Goal: Communication & Community: Participate in discussion

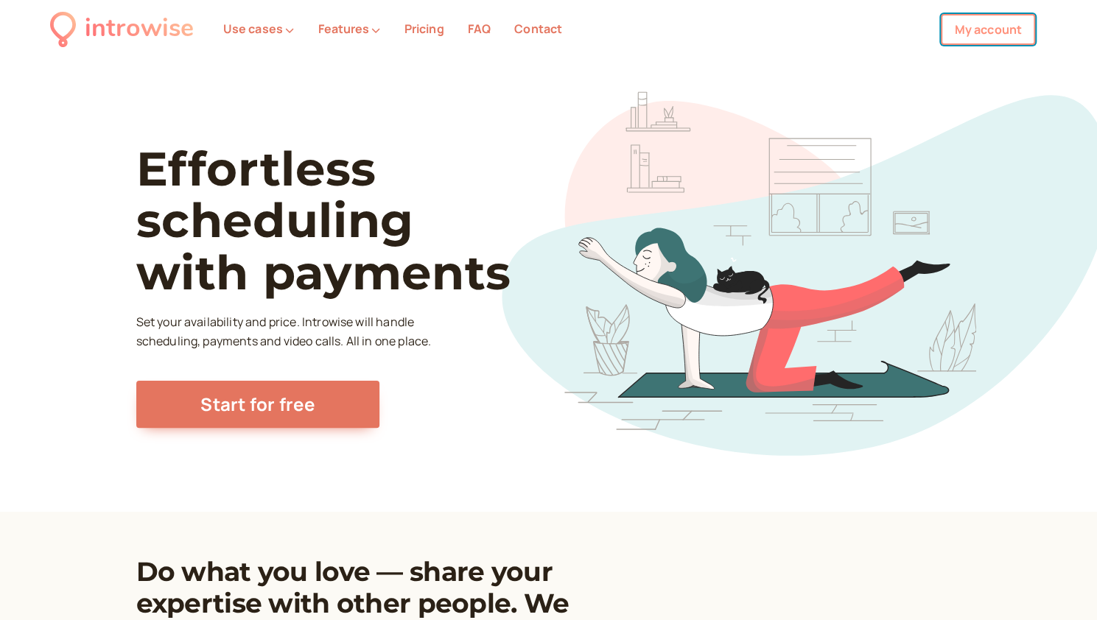
click at [980, 32] on link "My account" at bounding box center [988, 29] width 94 height 31
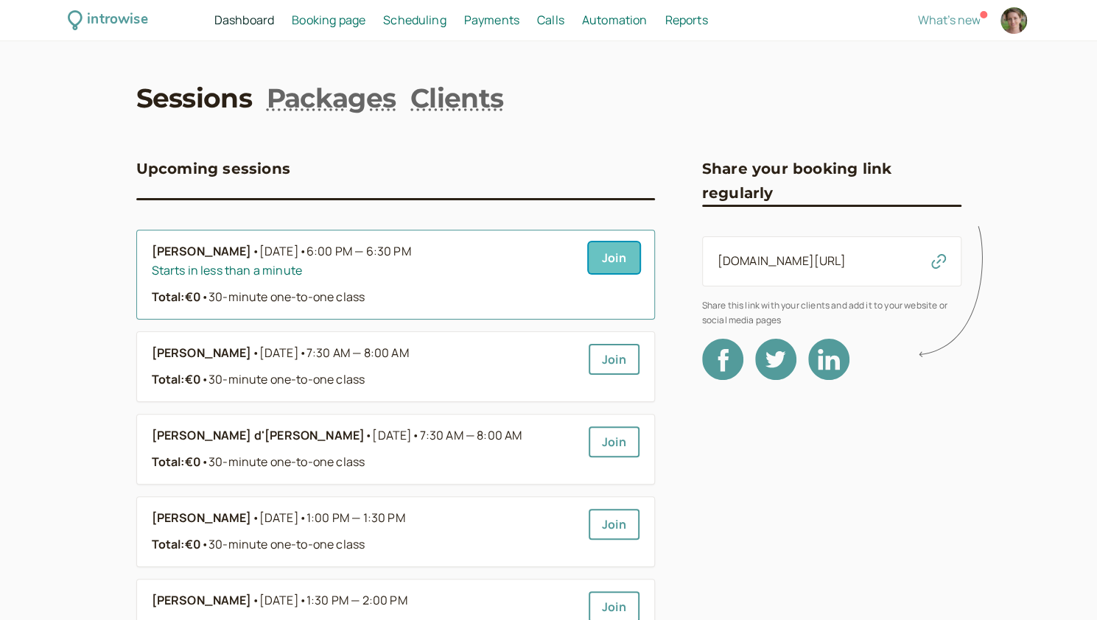
click at [610, 270] on link "Join" at bounding box center [613, 257] width 51 height 31
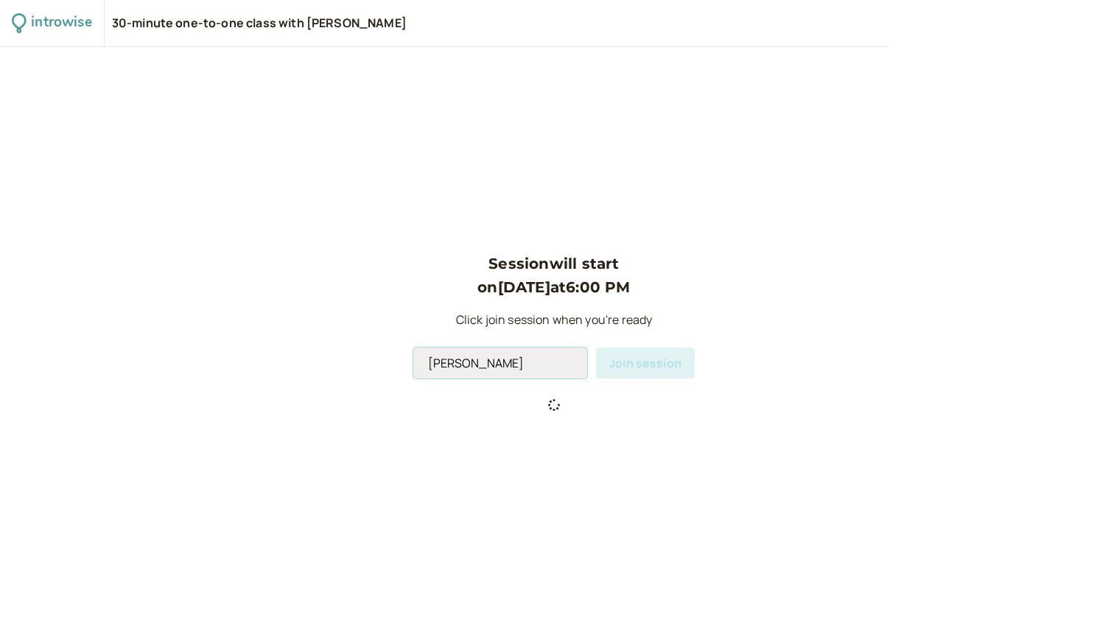
click at [513, 369] on input "[PERSON_NAME]" at bounding box center [500, 363] width 174 height 31
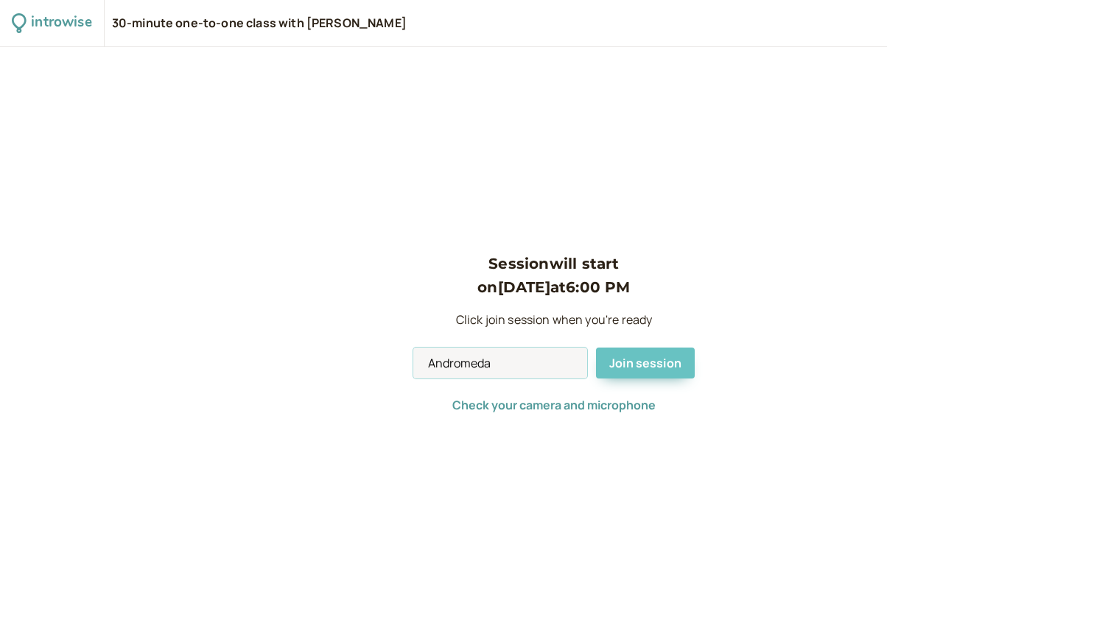
type input "Andromeda"
click at [660, 353] on button "Join session" at bounding box center [645, 363] width 99 height 31
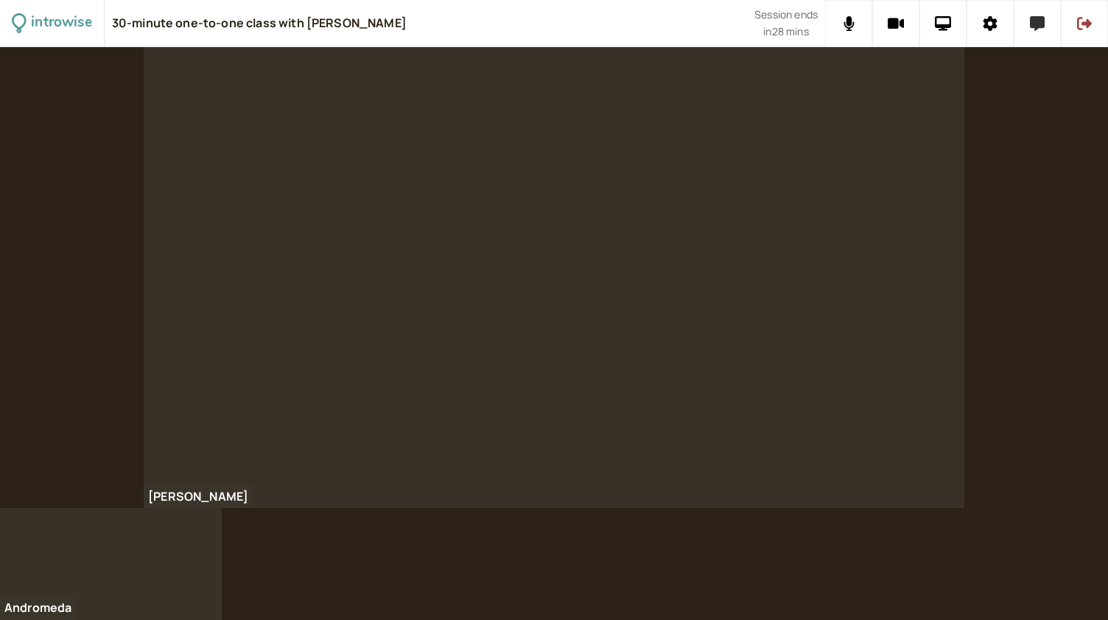
click at [1044, 27] on button at bounding box center [1036, 23] width 47 height 47
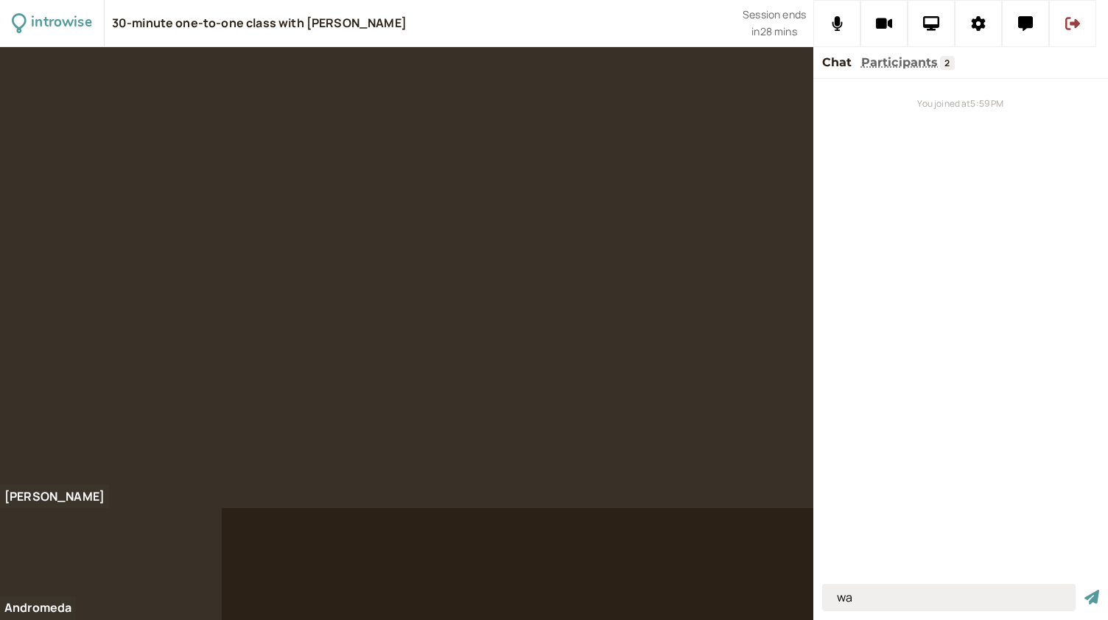
type input "w"
type input "the arrival of [PERSON_NAME] was not well received"
click at [1084, 590] on button "submit" at bounding box center [1091, 597] width 15 height 15
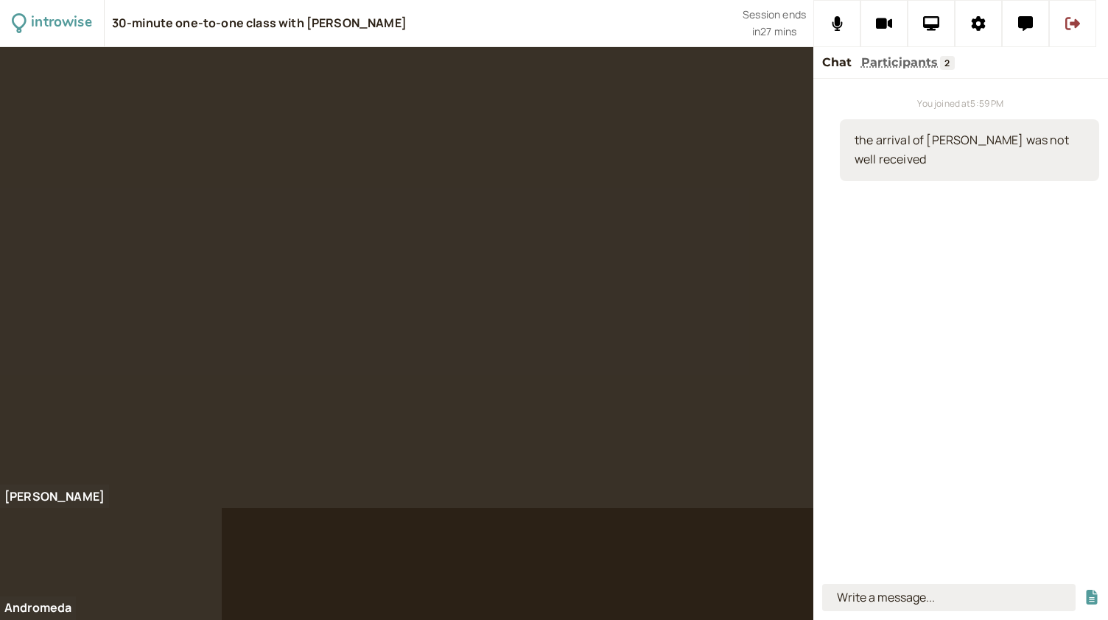
scroll to position [0, 0]
type input "I make hamburgers in my house"
click at [1084, 590] on button "submit" at bounding box center [1091, 597] width 15 height 15
click at [882, 597] on input at bounding box center [948, 597] width 253 height 27
type input "it's very popular"
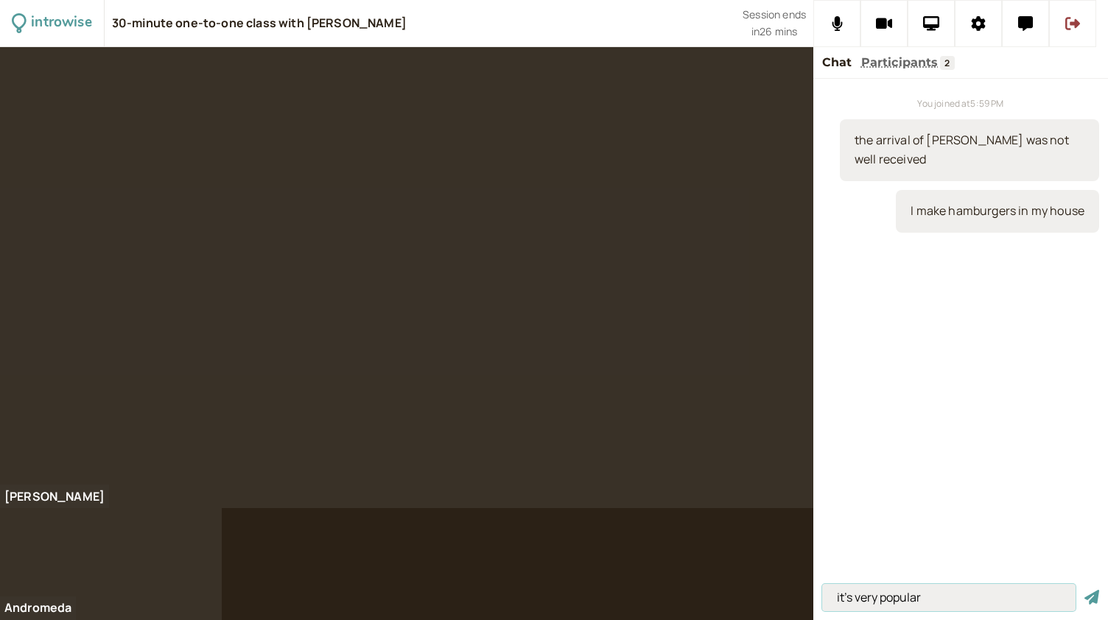
click at [1084, 590] on button "submit" at bounding box center [1091, 597] width 15 height 15
type input "very + adjective"
click at [1084, 590] on button "submit" at bounding box center [1091, 597] width 15 height 15
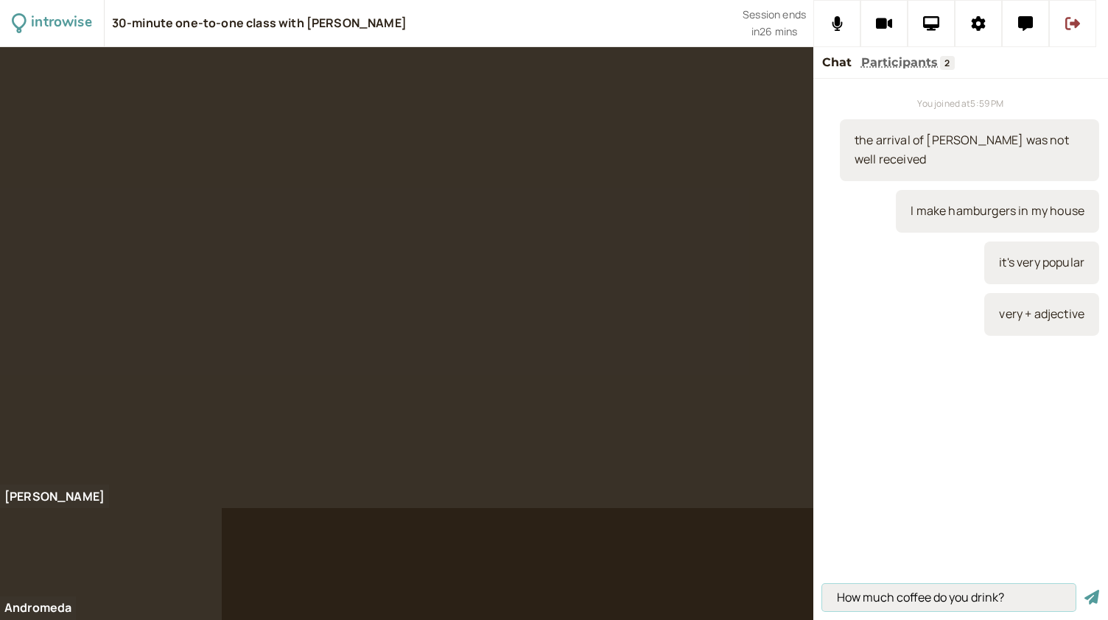
type input "How much coffee do you drink?"
click at [1084, 590] on button "submit" at bounding box center [1091, 597] width 15 height 15
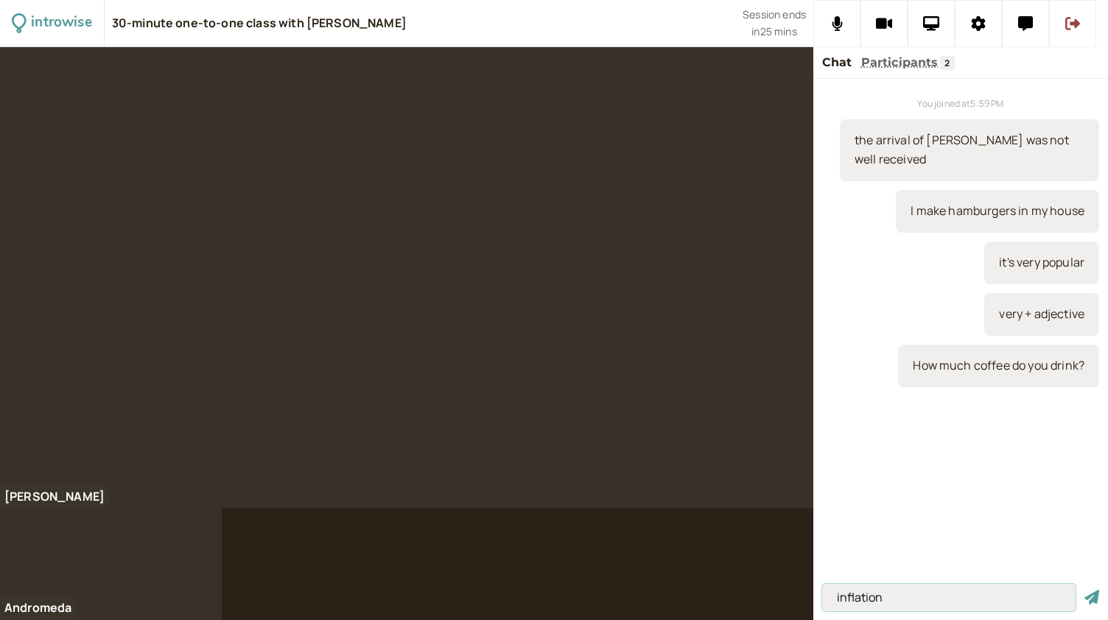
type input "inflation"
click at [1084, 590] on button "submit" at bounding box center [1091, 597] width 15 height 15
paste input "1. The UK imposed a sugar tax on soft drinks such as Coco-cola and Fanta to hel…"
type input "1. The UK imposed a sugar tax on soft drinks such as Coco-cola and Fanta to hel…"
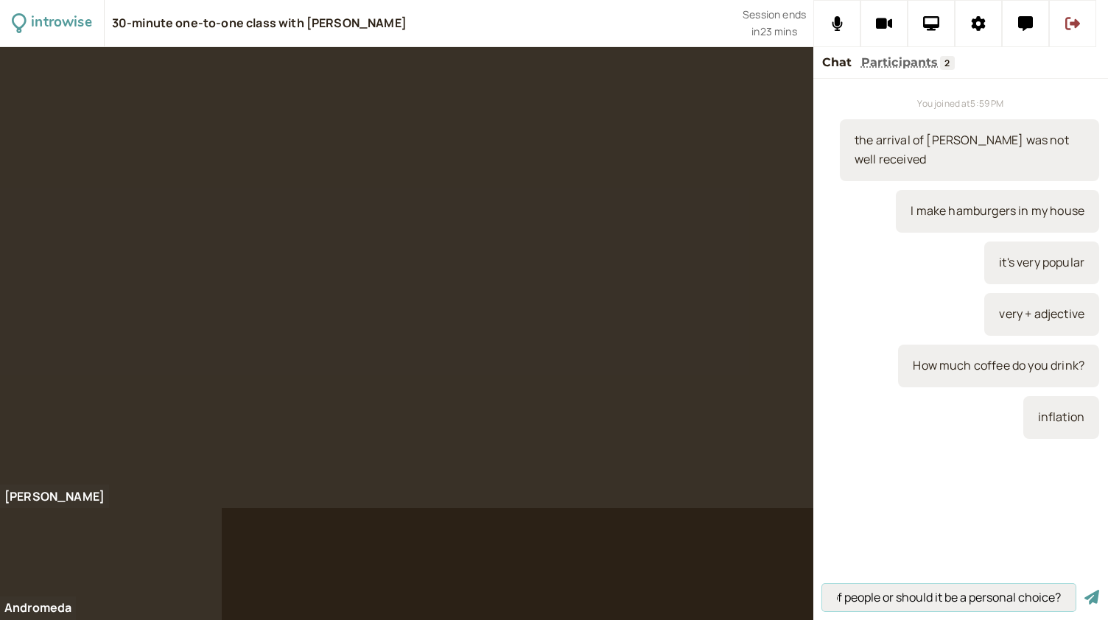
click at [1084, 590] on button "submit" at bounding box center [1091, 597] width 15 height 15
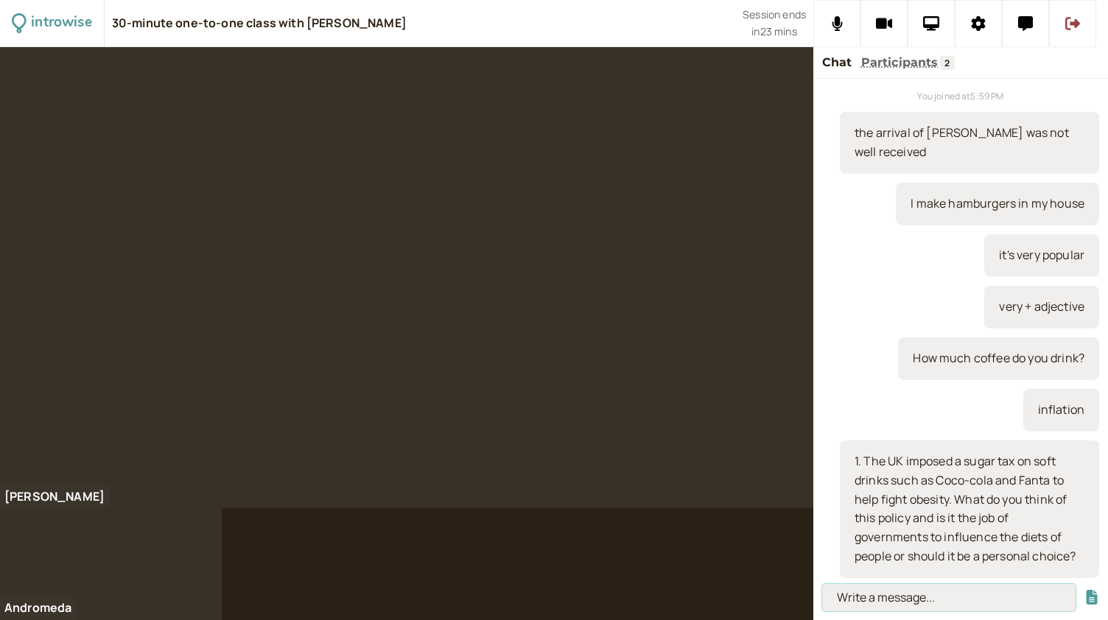
click at [891, 591] on input at bounding box center [948, 597] width 253 height 27
type input "I like pasta lot"
click at [1084, 590] on button "submit" at bounding box center [1091, 597] width 15 height 15
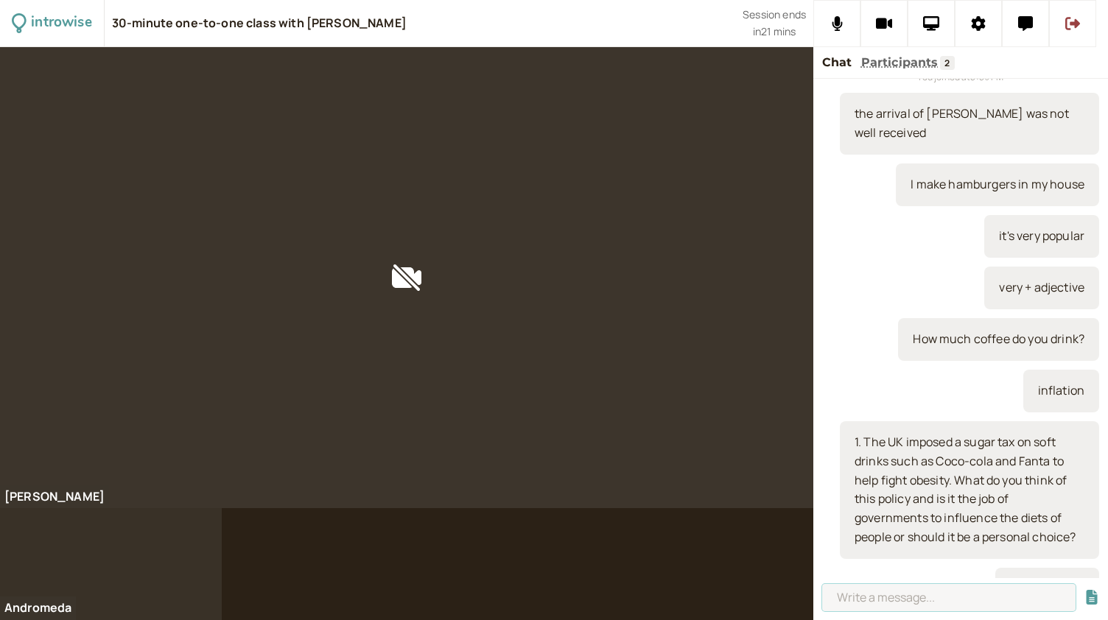
scroll to position [78, 0]
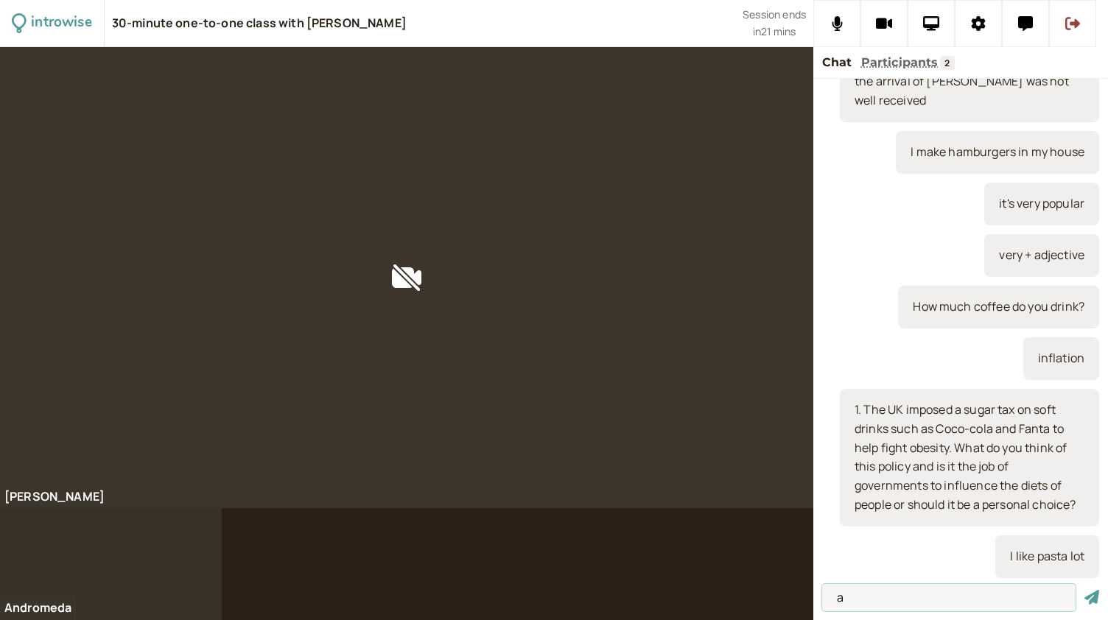
type input "a"
type input "I like pasta a lot"
click at [1084, 590] on button "submit" at bounding box center [1091, 597] width 15 height 15
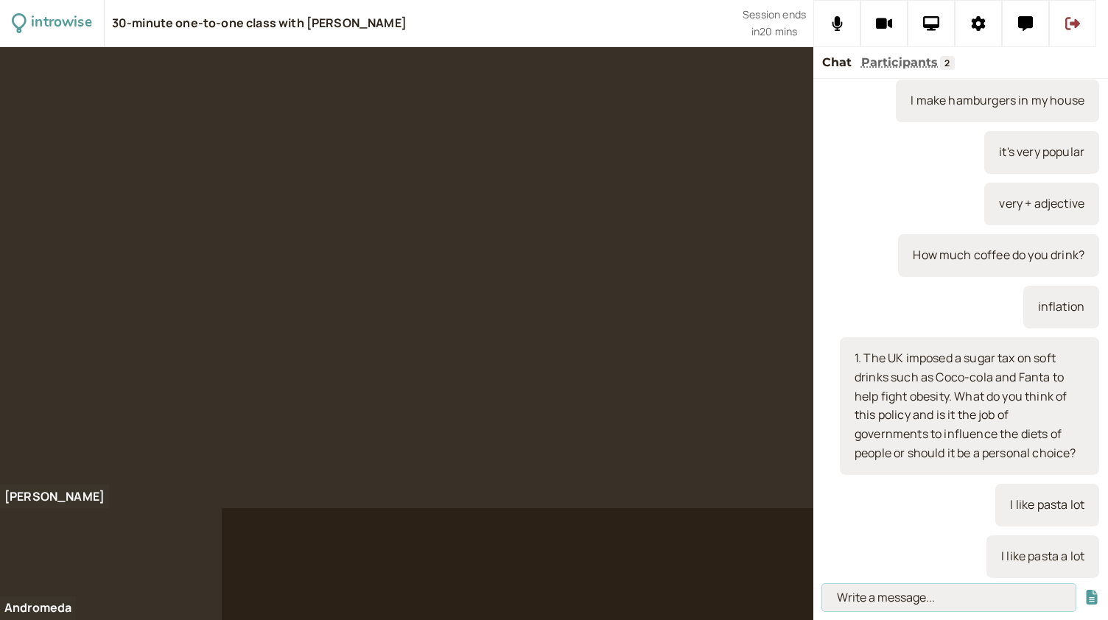
click at [862, 597] on input at bounding box center [948, 597] width 253 height 27
type input "to have a sweet tooth"
click at [1084, 590] on button "submit" at bounding box center [1091, 597] width 15 height 15
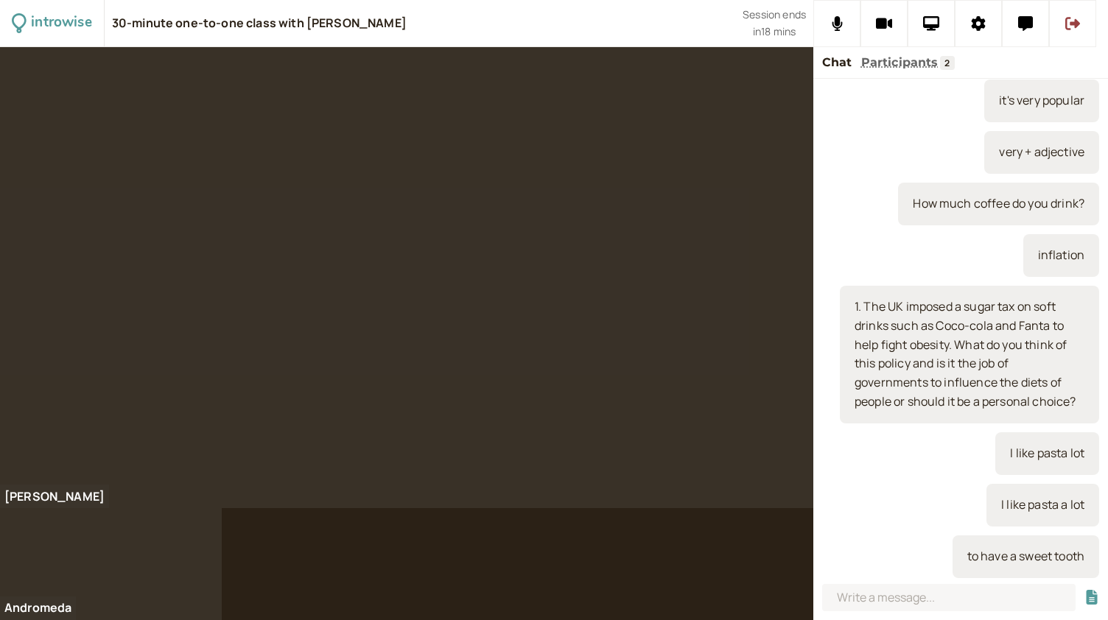
click at [424, 441] on div at bounding box center [406, 277] width 813 height 461
click at [885, 597] on input at bounding box center [948, 597] width 253 height 27
type input "\"
type input "I reviewed the topics from last year"
click at [1084, 590] on button "submit" at bounding box center [1091, 597] width 15 height 15
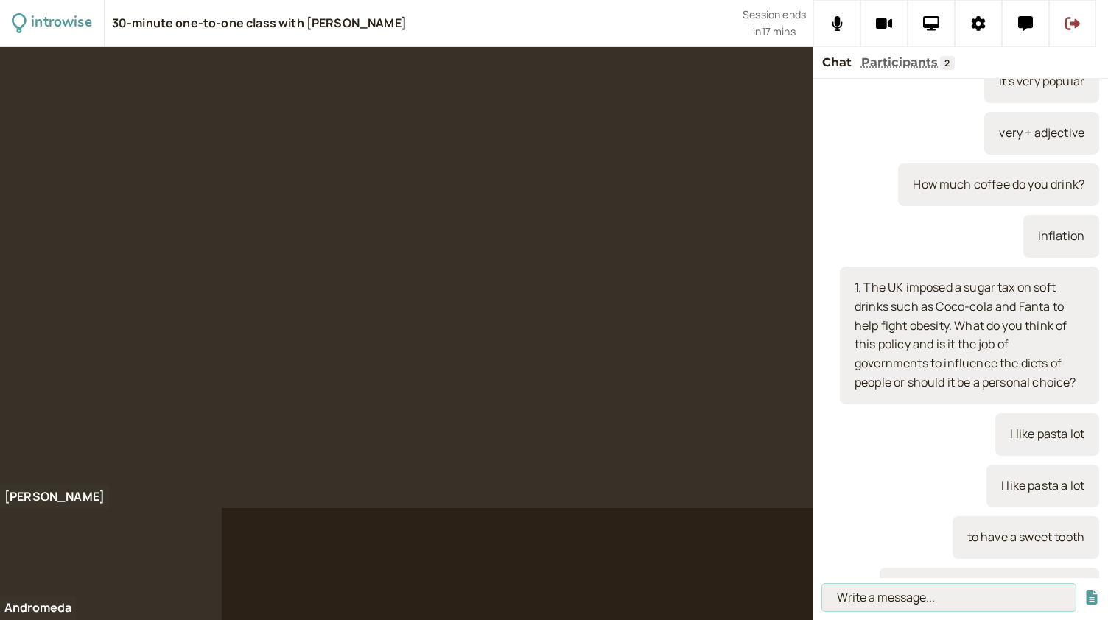
scroll to position [233, 0]
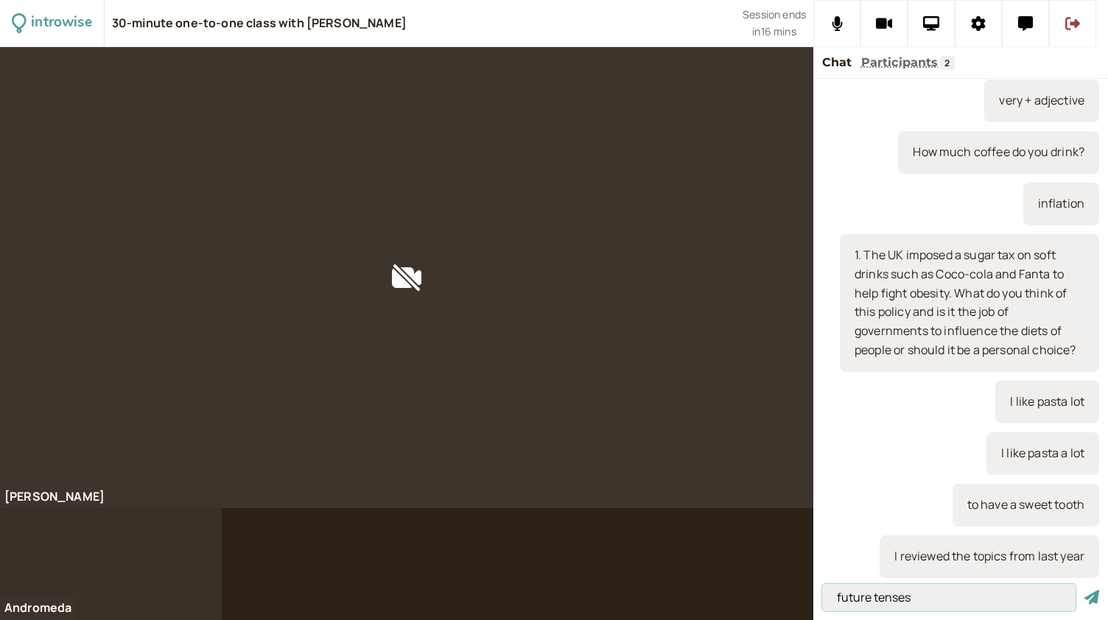
type input "future tenses"
click at [1084, 590] on button "submit" at bounding box center [1091, 597] width 15 height 15
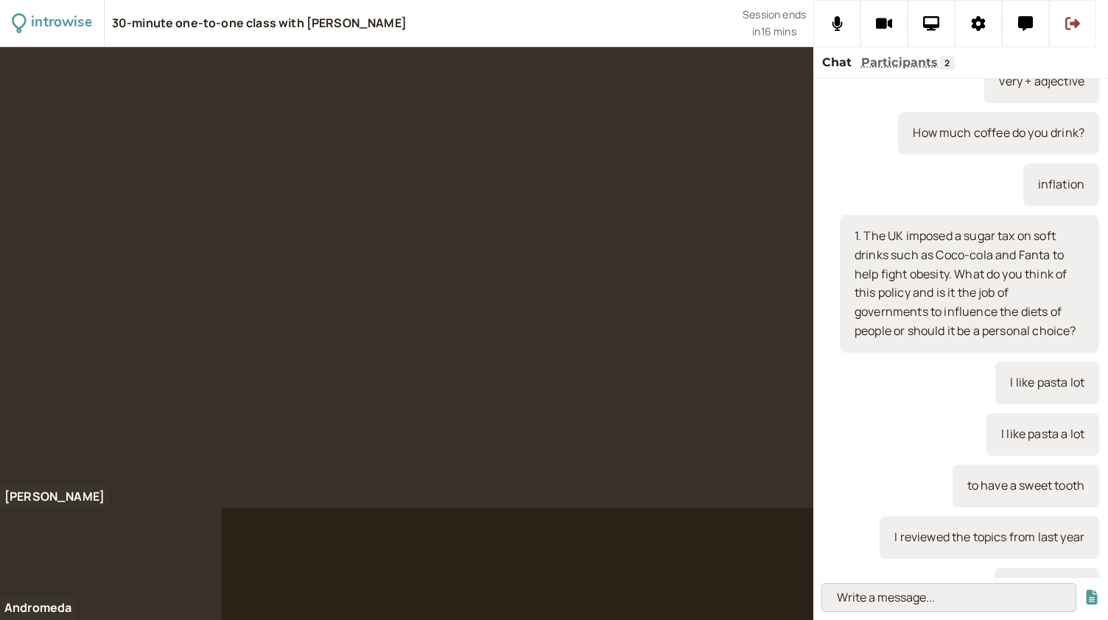
scroll to position [284, 0]
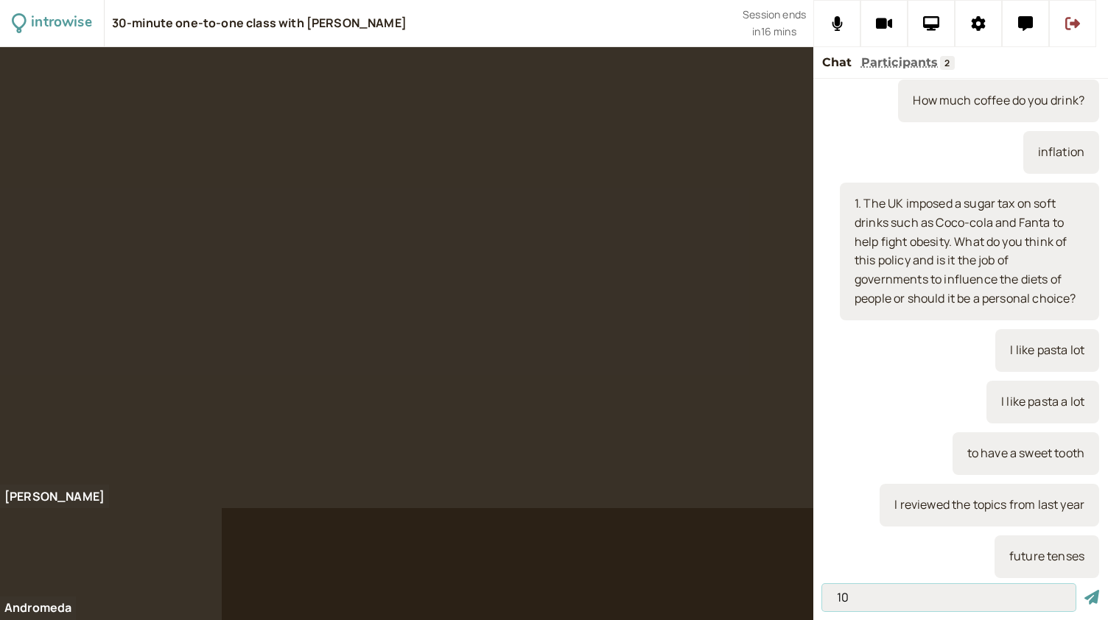
type input "1"
type input "going to - 100% - plan"
click at [1084, 590] on button "submit" at bounding box center [1091, 597] width 15 height 15
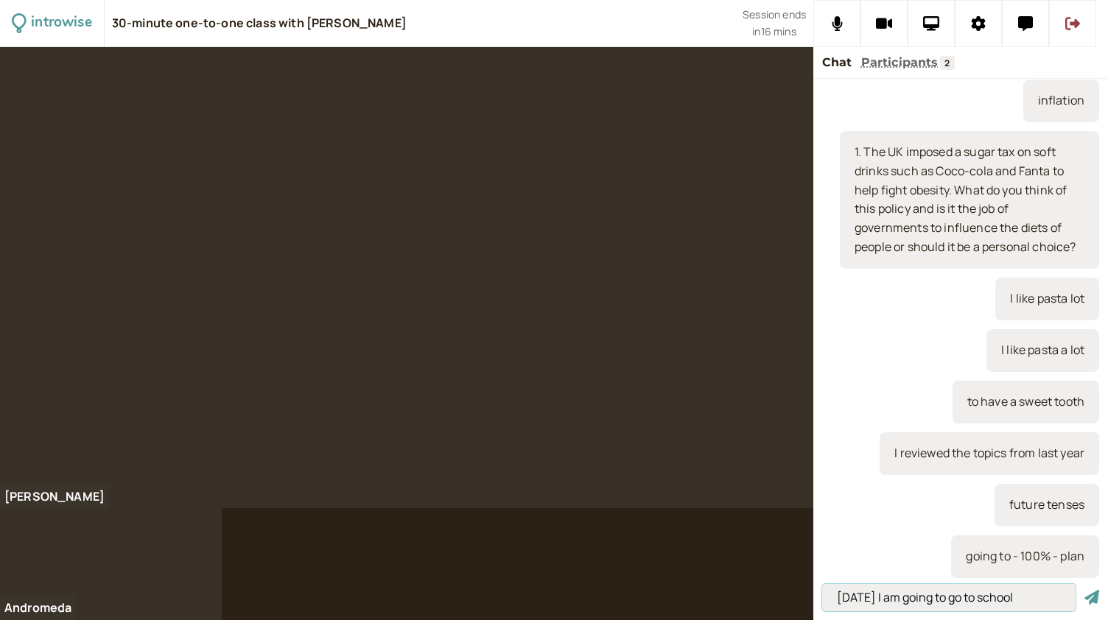
type input "[DATE] I am going to go to school"
click at [1084, 590] on button "submit" at bounding box center [1091, 597] width 15 height 15
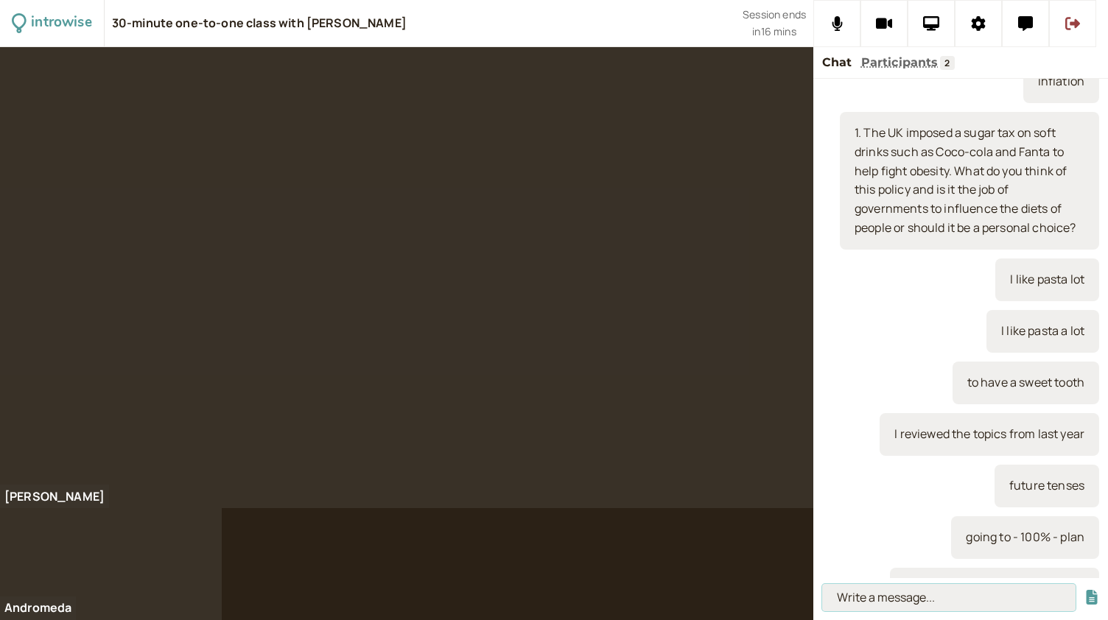
scroll to position [387, 0]
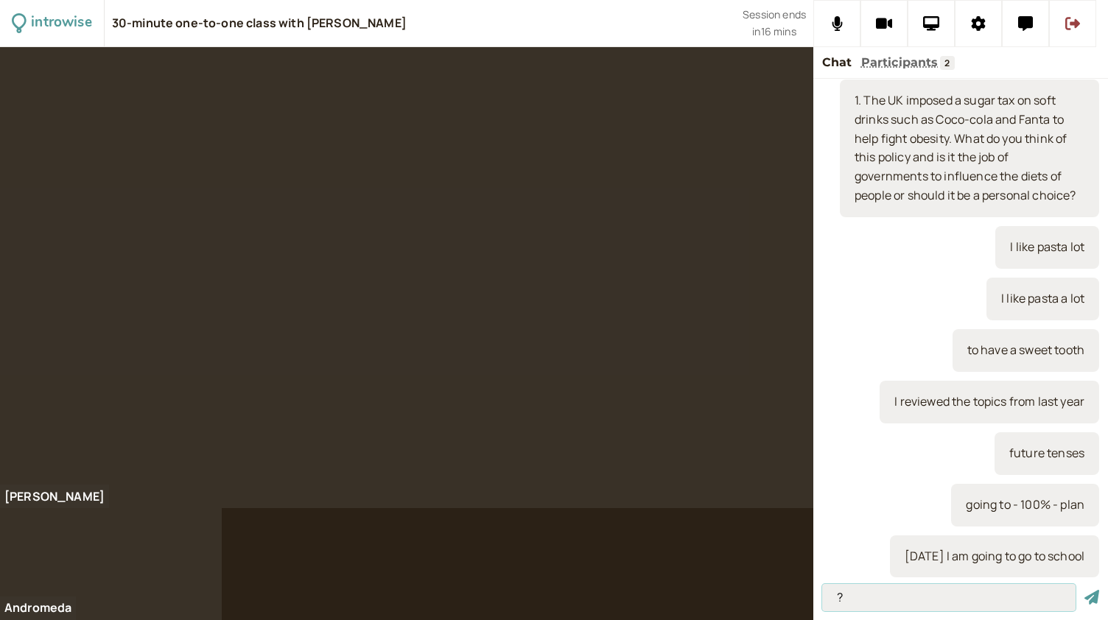
type input "?"
click at [1084, 590] on button "submit" at bounding box center [1091, 597] width 15 height 15
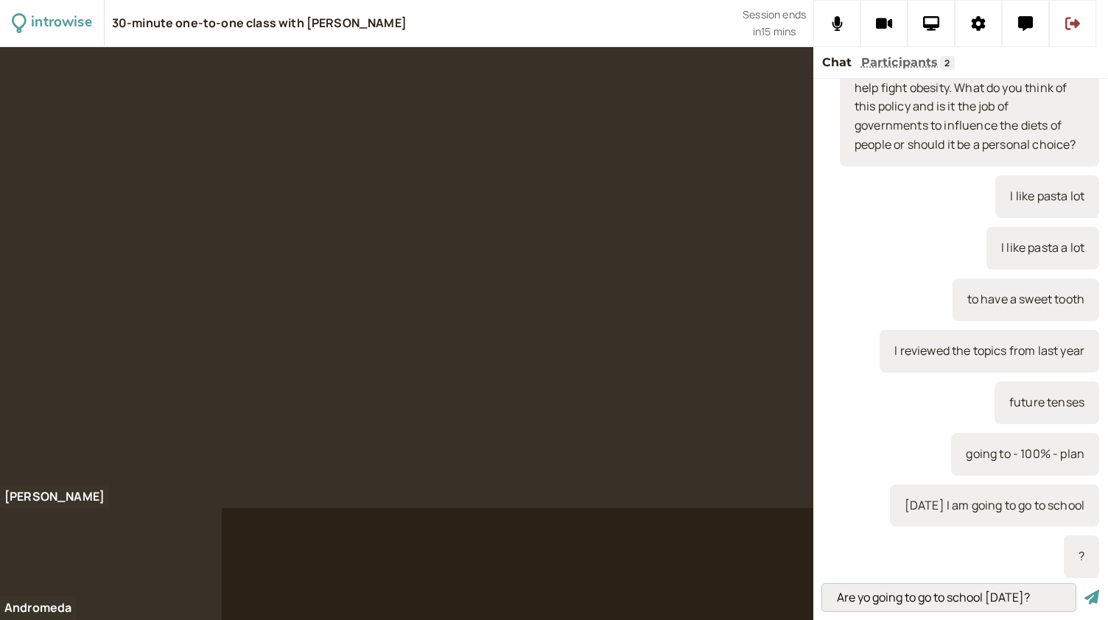
type input "Are yo going to go to school [DATE]?"
click at [1084, 590] on button "submit" at bounding box center [1091, 597] width 15 height 15
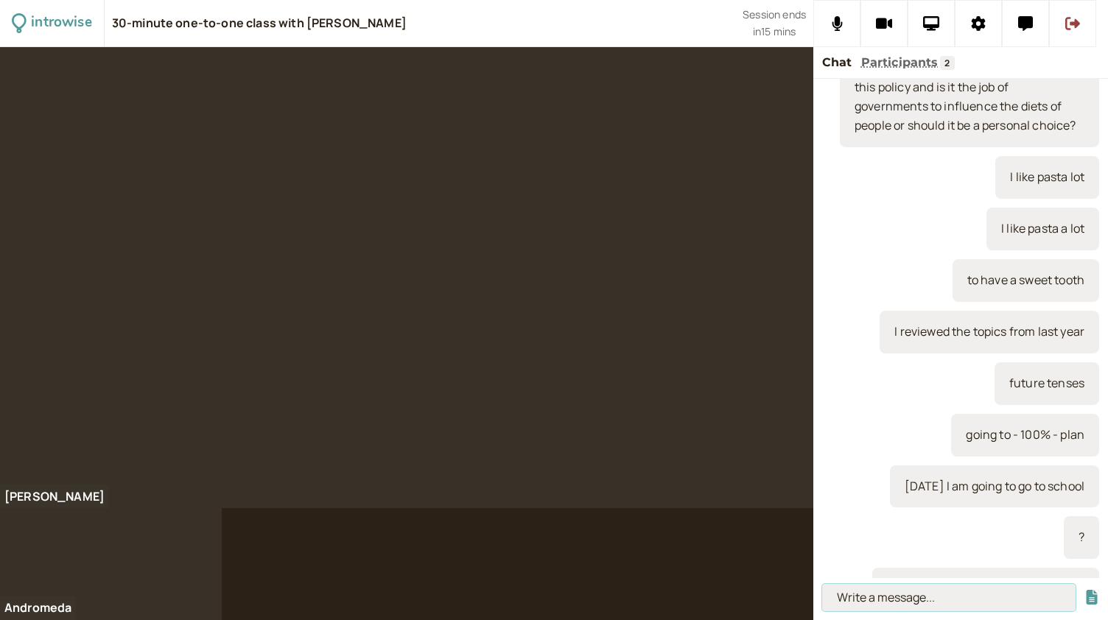
scroll to position [490, 0]
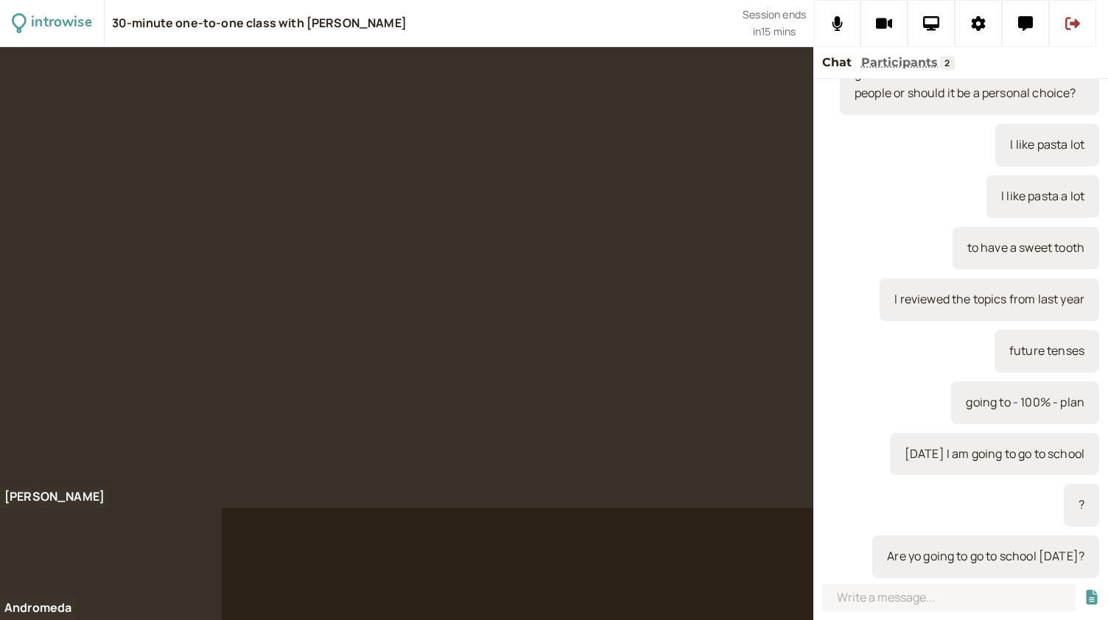
drag, startPoint x: 1075, startPoint y: 561, endPoint x: 804, endPoint y: 556, distance: 271.8
click at [804, 556] on div "introwise 30-minute one-to-one class with [PERSON_NAME] Session ends in 15 mins…" at bounding box center [554, 310] width 1108 height 620
click at [915, 561] on div "Are yo going to go to school [DATE]?" at bounding box center [985, 556] width 227 height 43
drag, startPoint x: 1072, startPoint y: 559, endPoint x: 860, endPoint y: 558, distance: 212.1
click at [872, 558] on div "Are yo going to go to school [DATE]?" at bounding box center [985, 556] width 227 height 43
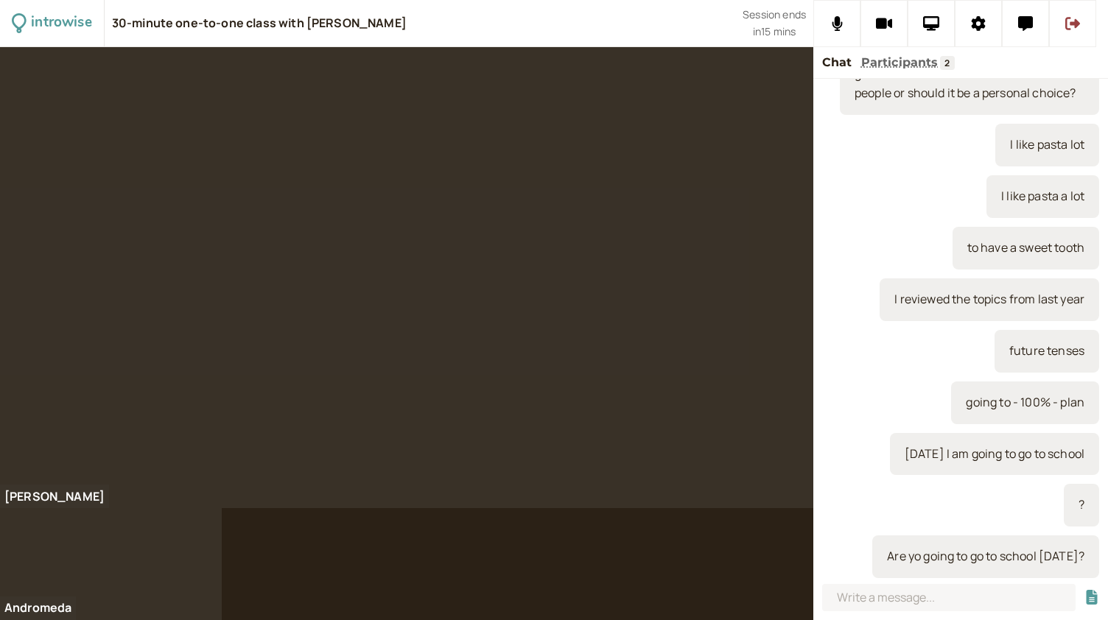
copy div "Are yo going to go to school [DATE]?"
click at [867, 597] on input at bounding box center [948, 597] width 253 height 27
paste input "Are yo going to go to school [DATE]?"
click at [872, 600] on input "Are yo going to go to school [DATE]?" at bounding box center [948, 597] width 253 height 27
type input "Are you going to go to school [DATE]?"
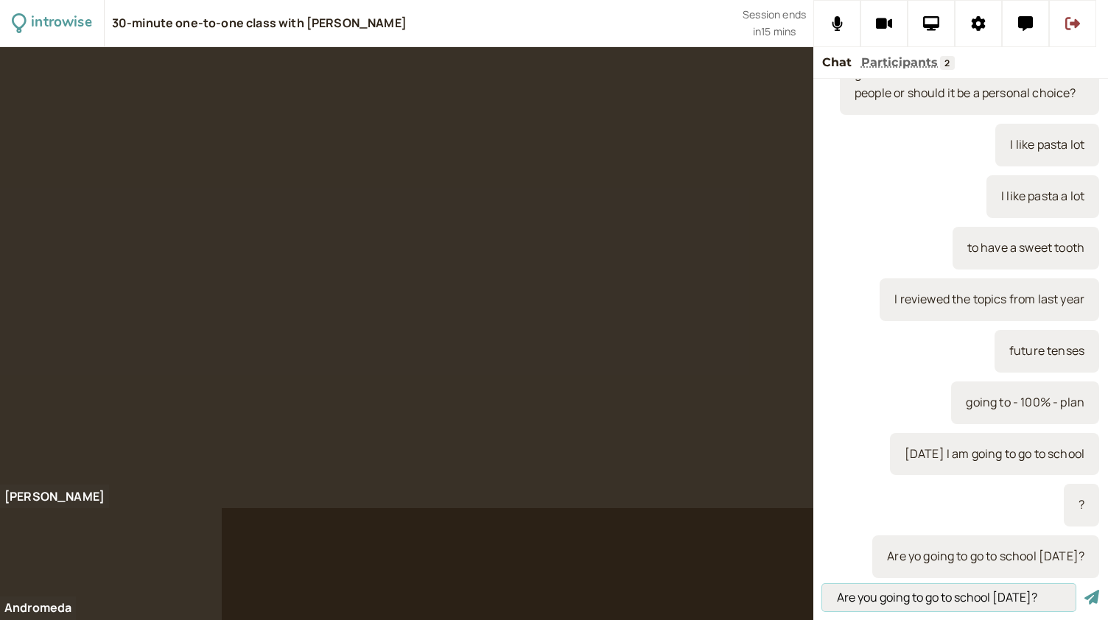
click at [1084, 590] on button "submit" at bounding box center [1091, 597] width 15 height 15
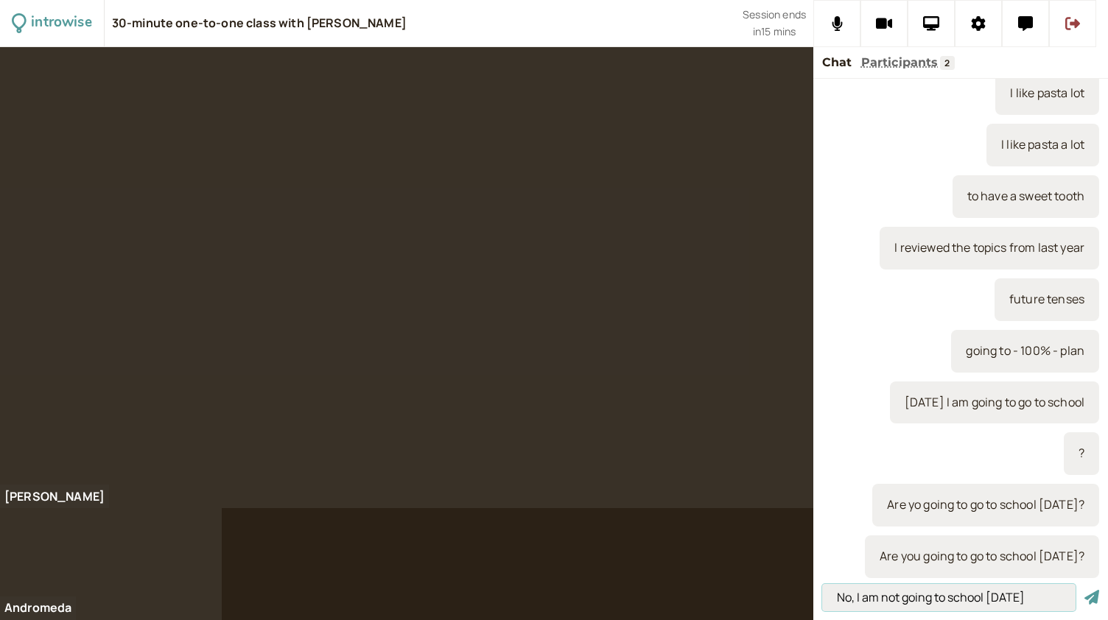
type input "No, I am not going to school [DATE]"
click at [1084, 590] on button "submit" at bounding box center [1091, 597] width 15 height 15
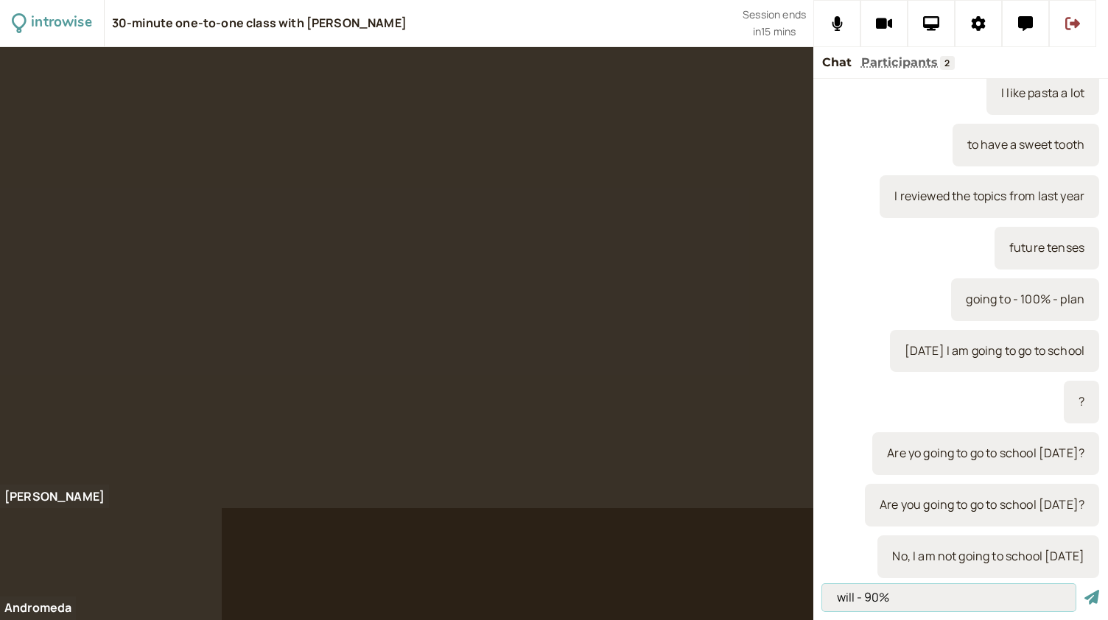
type input "will - 90%"
click at [1084, 590] on button "submit" at bounding box center [1091, 597] width 15 height 15
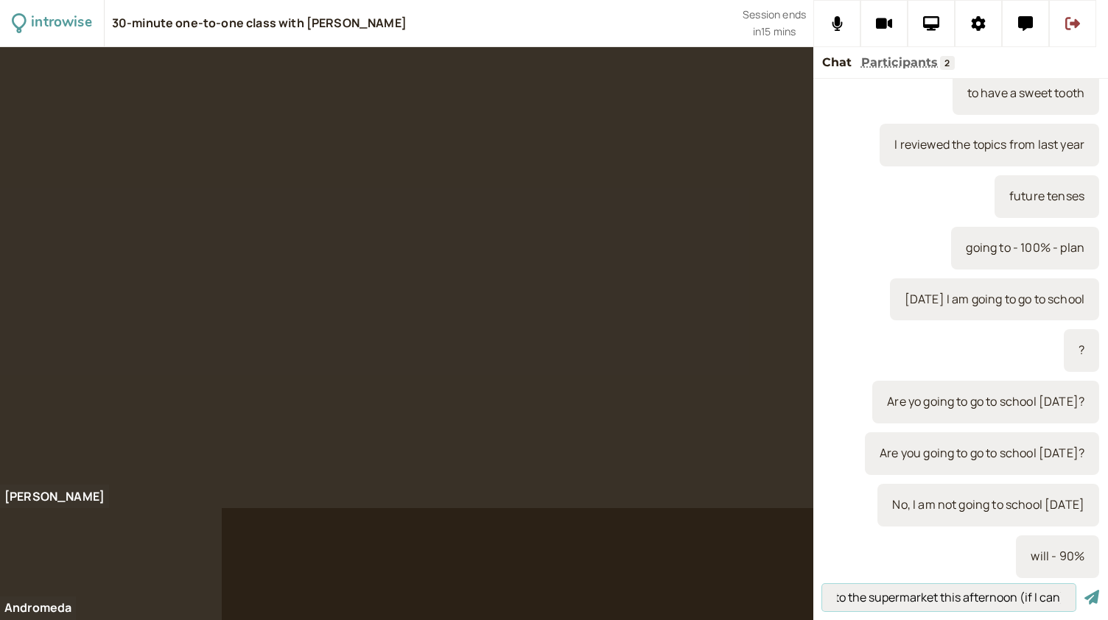
scroll to position [0, 47]
type input "I will go to the supermarket this afternoon (if I can)"
click at [1084, 590] on button "submit" at bounding box center [1091, 597] width 15 height 15
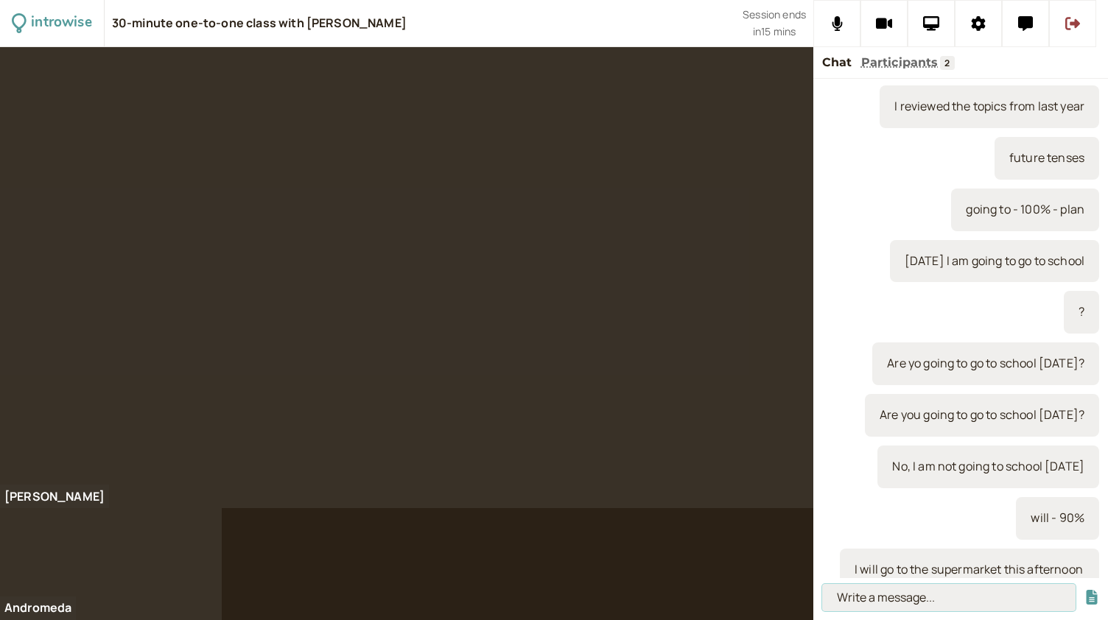
scroll to position [0, 0]
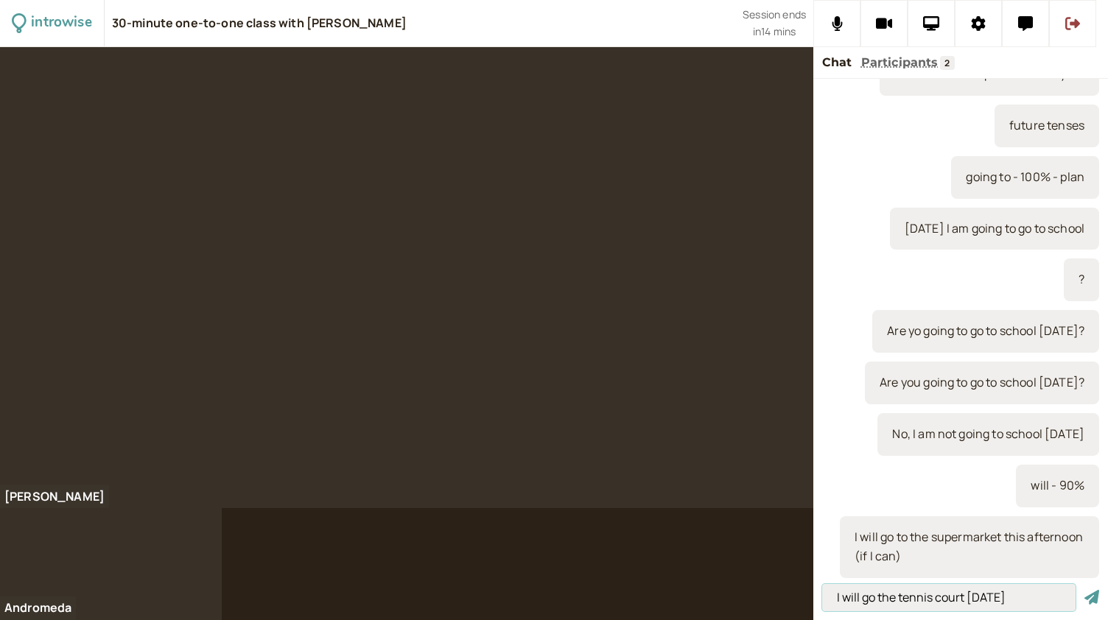
type input "I will go the tennis court [DATE]"
click at [1084, 590] on button "submit" at bounding box center [1091, 597] width 15 height 15
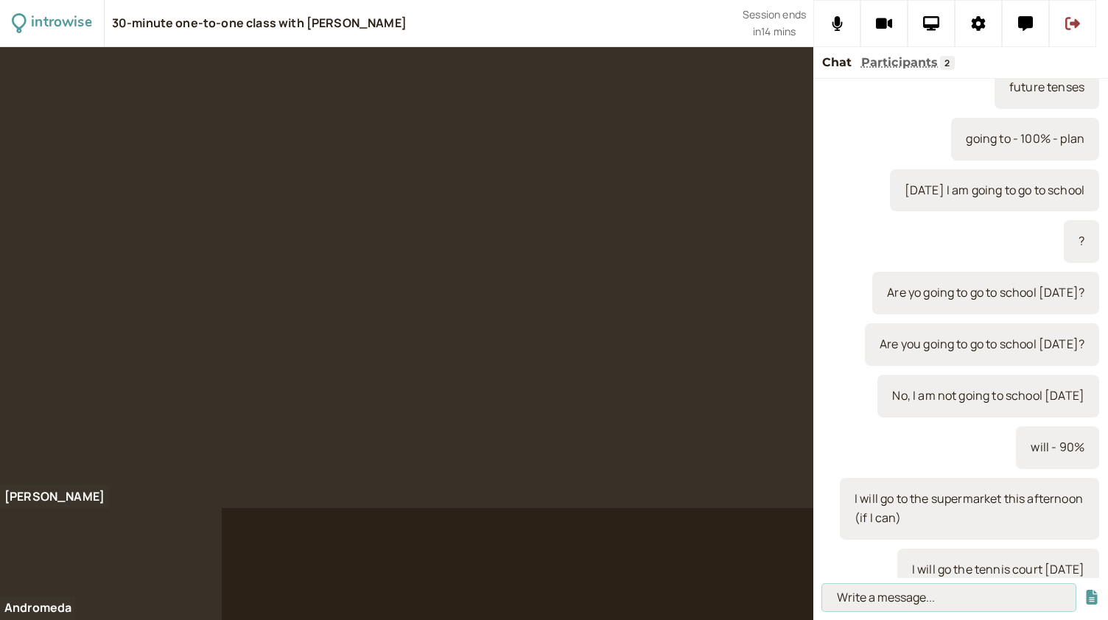
scroll to position [785, 0]
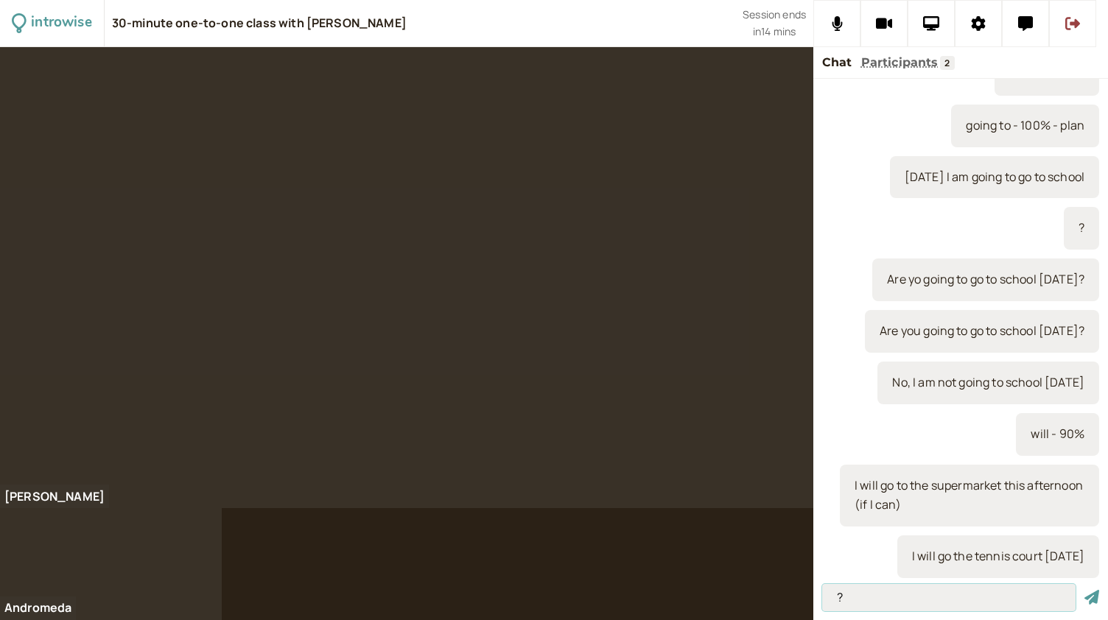
type input "?"
click at [1084, 590] on button "submit" at bounding box center [1091, 597] width 15 height 15
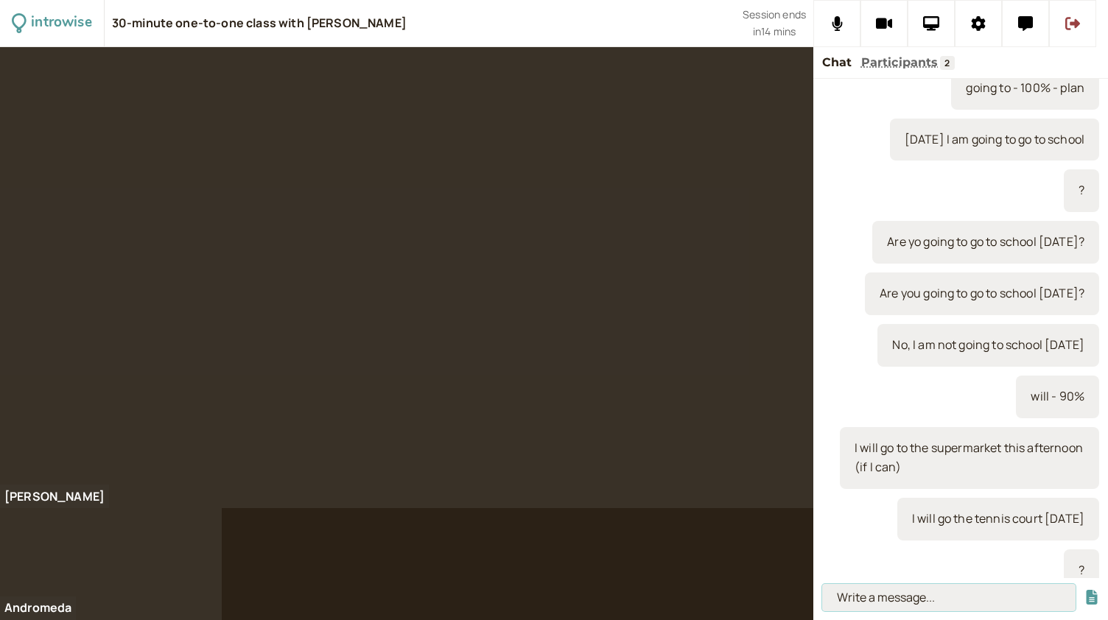
scroll to position [837, 0]
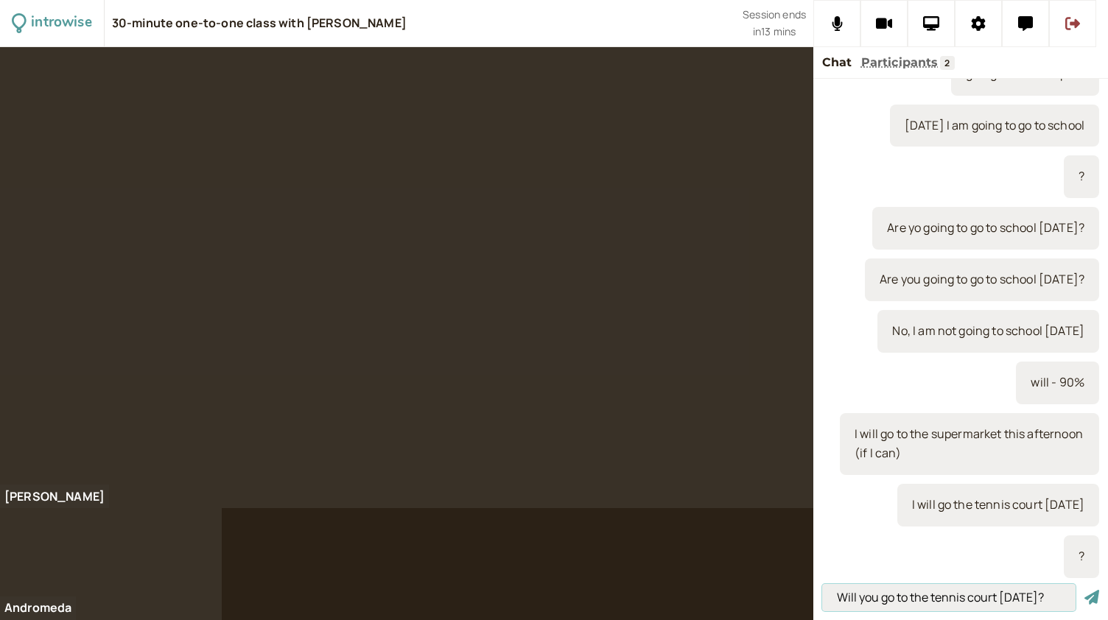
type input "Will you go to the tennis court [DATE]?"
click at [1084, 590] on button "submit" at bounding box center [1091, 597] width 15 height 15
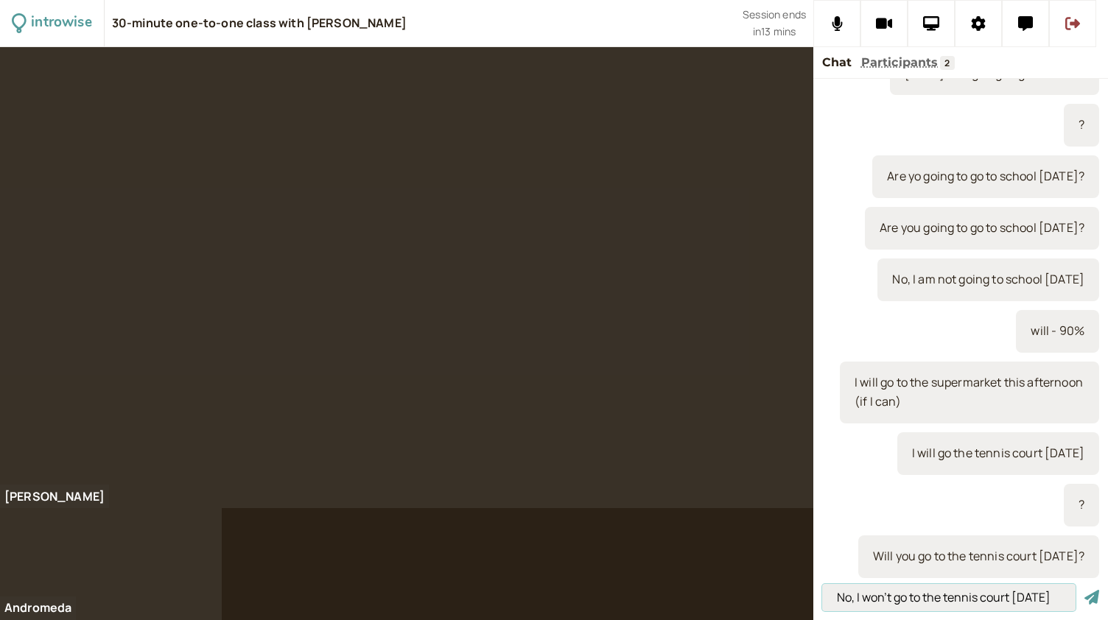
scroll to position [0, 5]
type input "No, I won't go to the tennis court [DATE]"
click at [1084, 590] on button "submit" at bounding box center [1091, 597] width 15 height 15
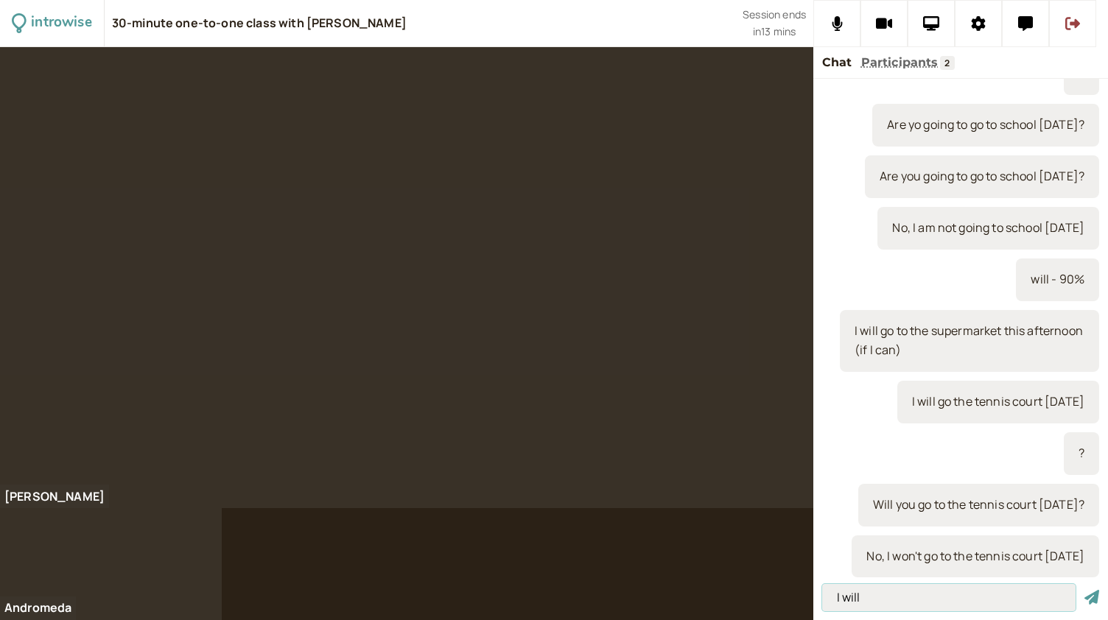
type input "I will"
click at [1084, 590] on button "submit" at bounding box center [1091, 597] width 15 height 15
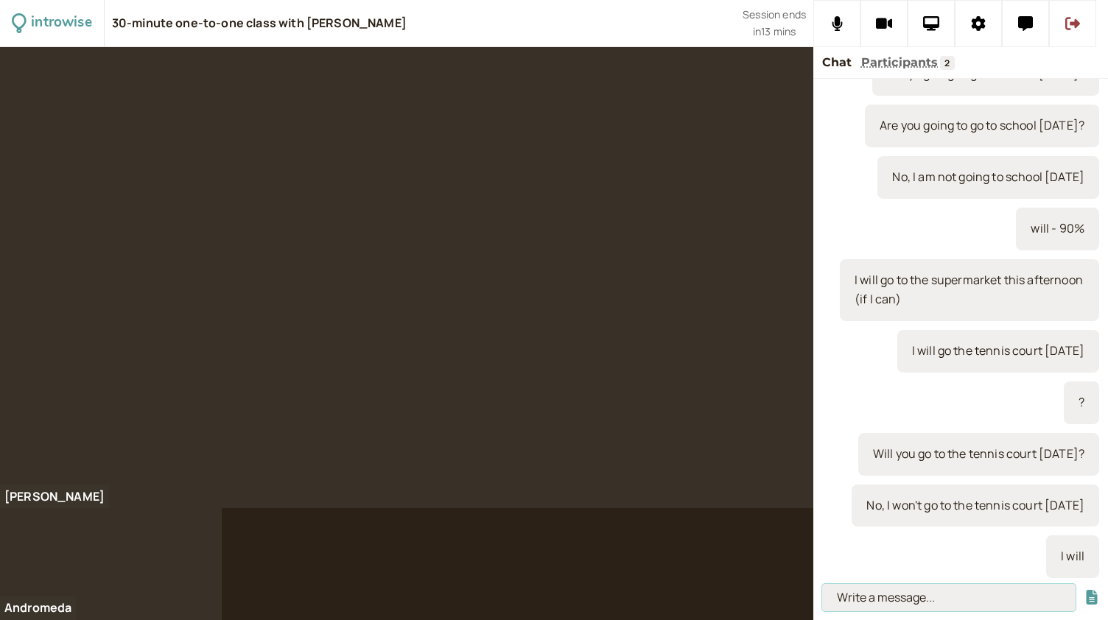
scroll to position [1030, 0]
type input "I'll"
click at [1084, 590] on button "submit" at bounding box center [1091, 597] width 15 height 15
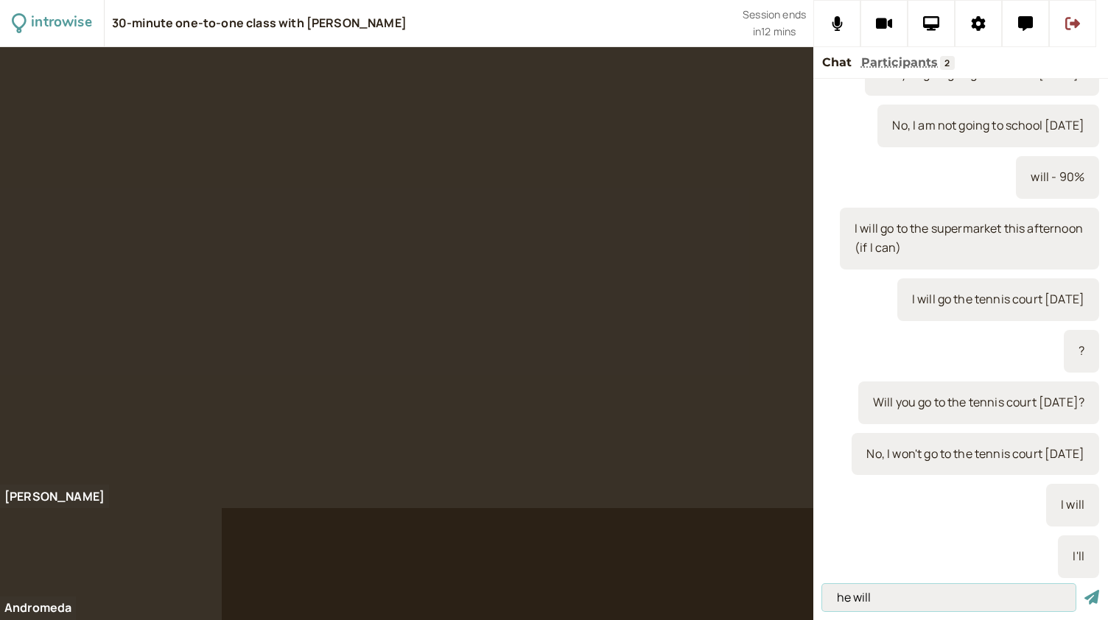
type input "he will"
click at [1084, 590] on button "submit" at bounding box center [1091, 597] width 15 height 15
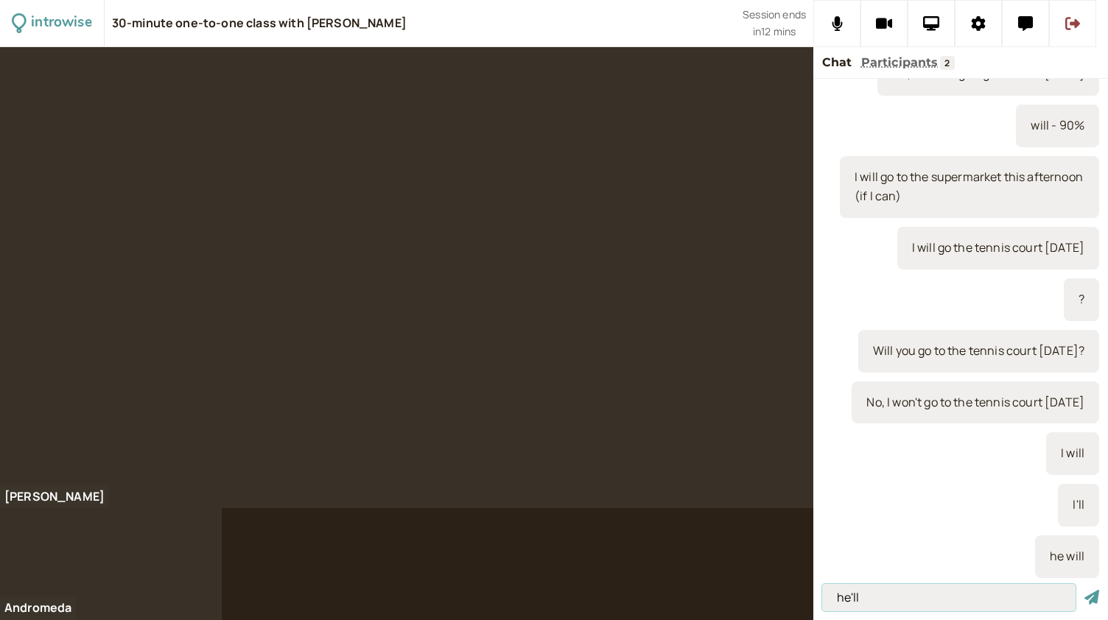
type input "he'll"
click at [1084, 590] on button "submit" at bounding box center [1091, 597] width 15 height 15
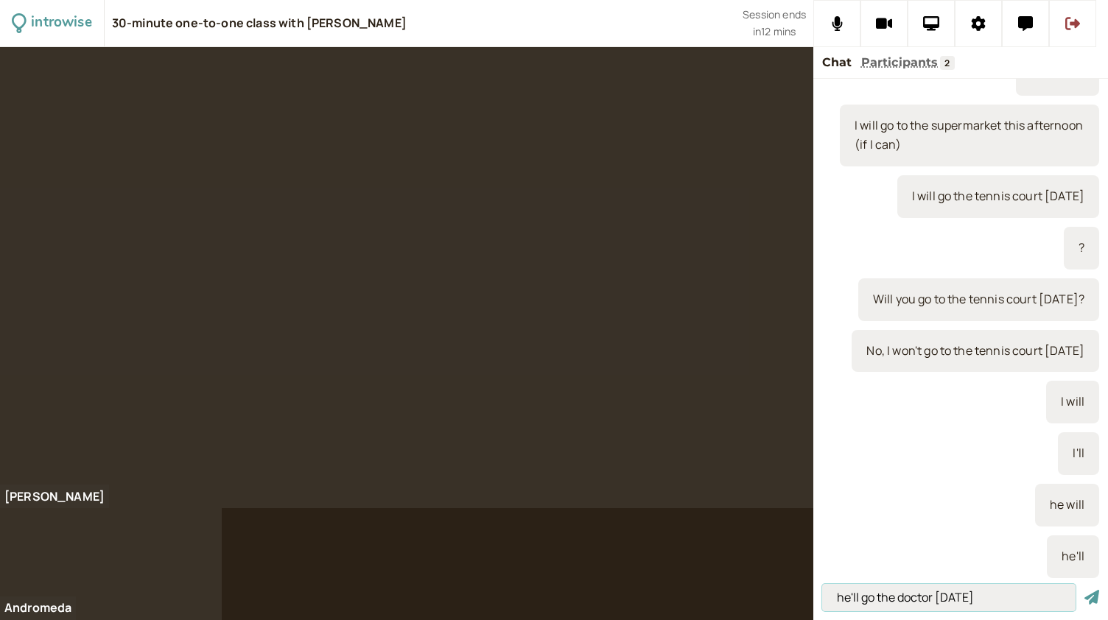
type input "he'll go the doctor [DATE]"
click at [1084, 590] on button "submit" at bounding box center [1091, 597] width 15 height 15
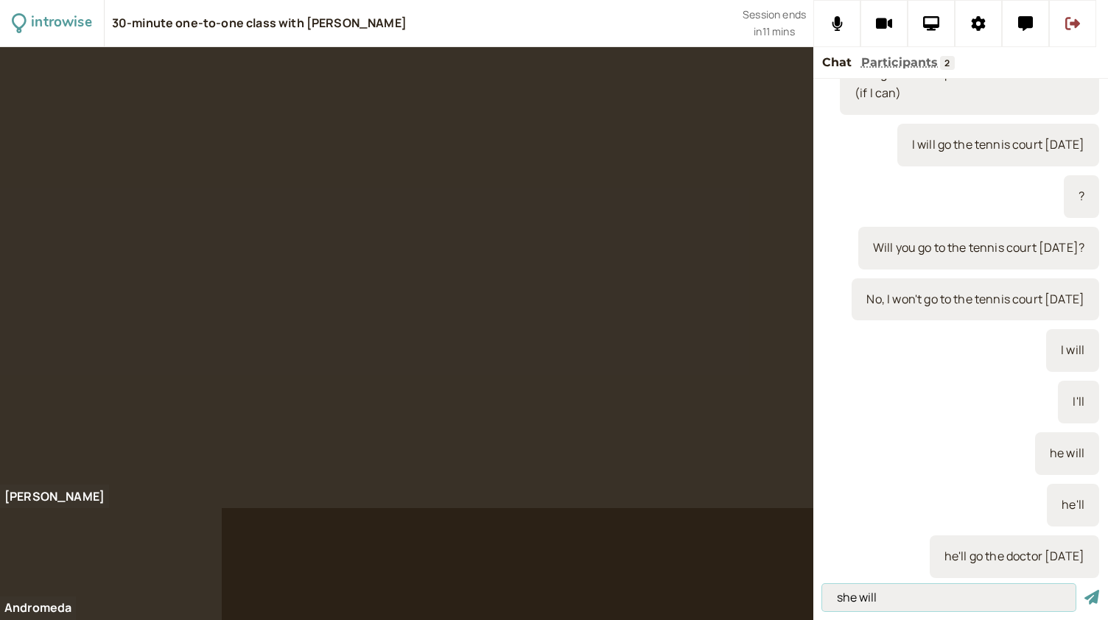
type input "she will"
click at [1084, 590] on button "submit" at bounding box center [1091, 597] width 15 height 15
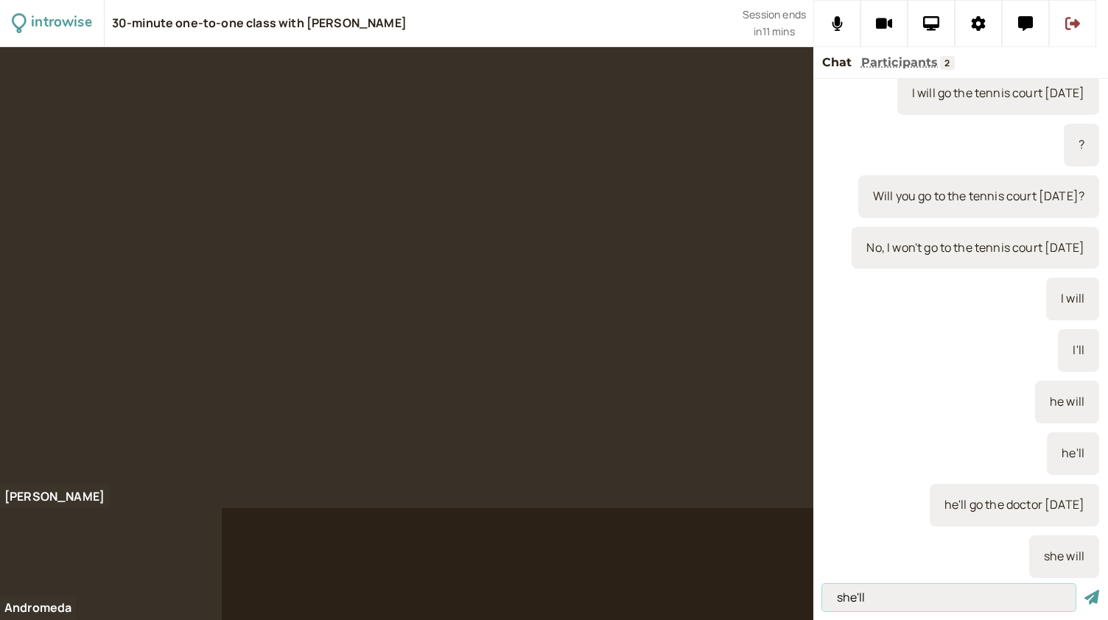
type input "she'll"
click at [1084, 590] on button "submit" at bounding box center [1091, 597] width 15 height 15
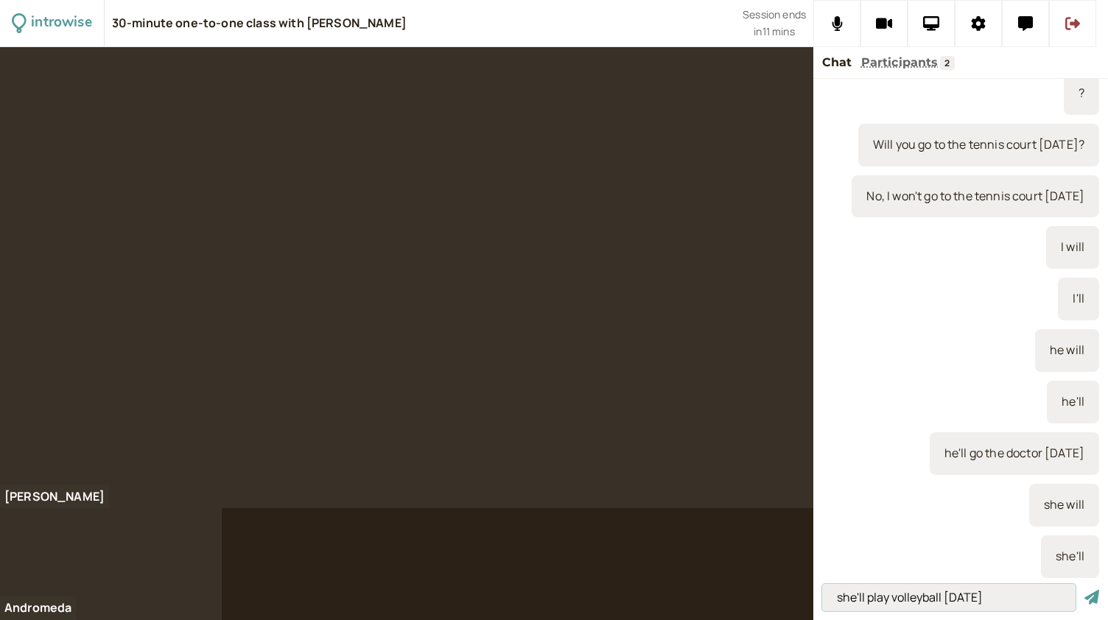
type input "she'll play volleyball [DATE]"
click at [1084, 590] on button "submit" at bounding box center [1091, 597] width 15 height 15
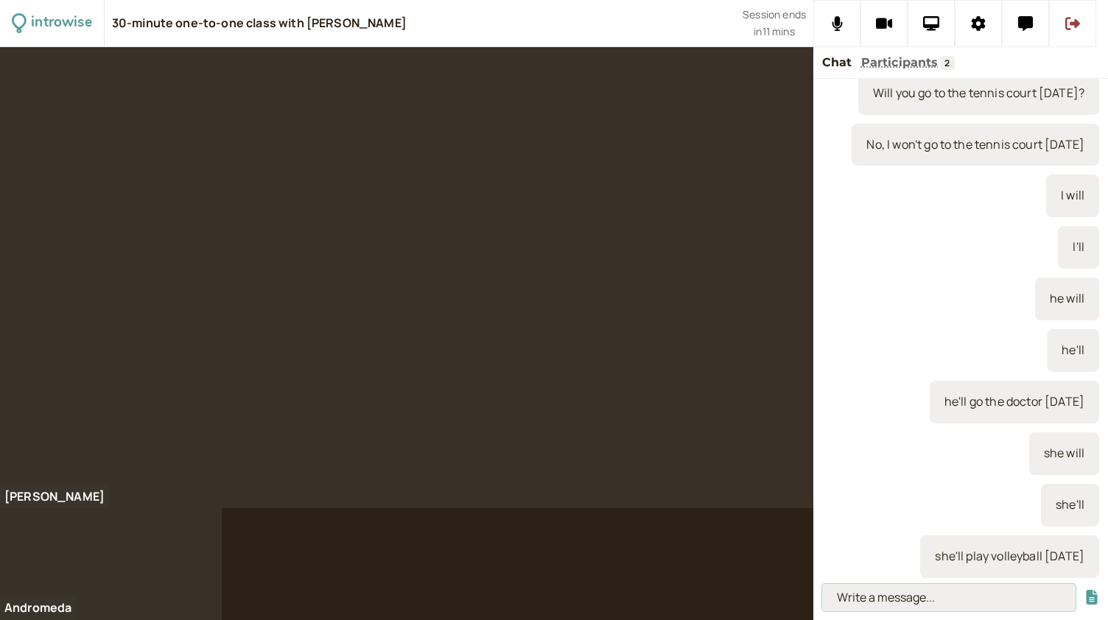
scroll to position [1391, 0]
type input "we will"
click at [1084, 590] on button "submit" at bounding box center [1091, 597] width 15 height 15
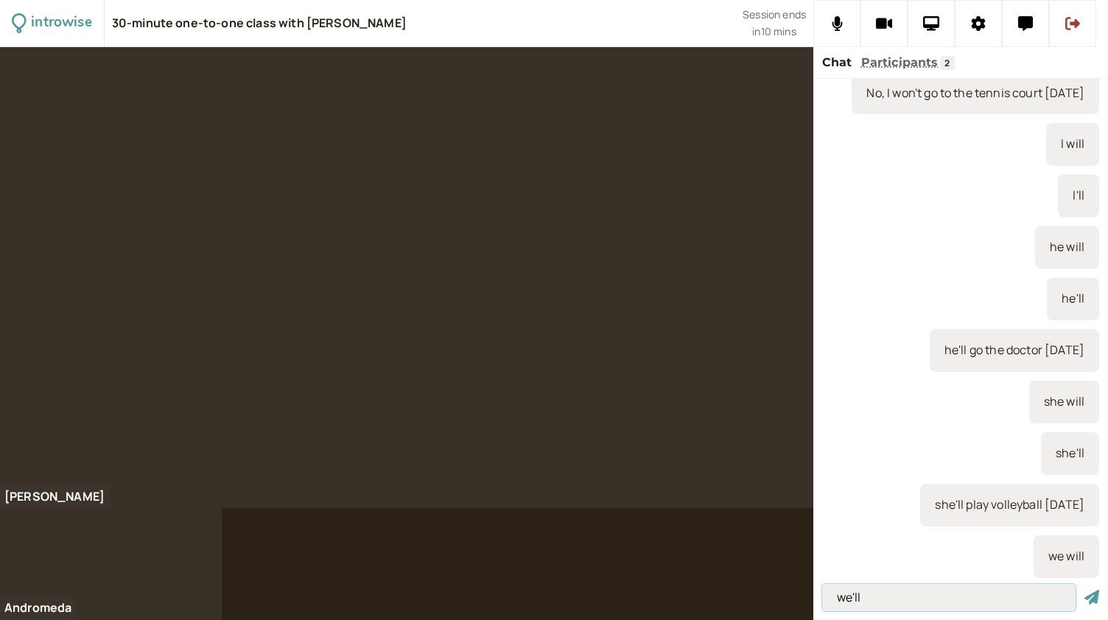
type input "we'll"
click at [1084, 590] on button "submit" at bounding box center [1091, 597] width 15 height 15
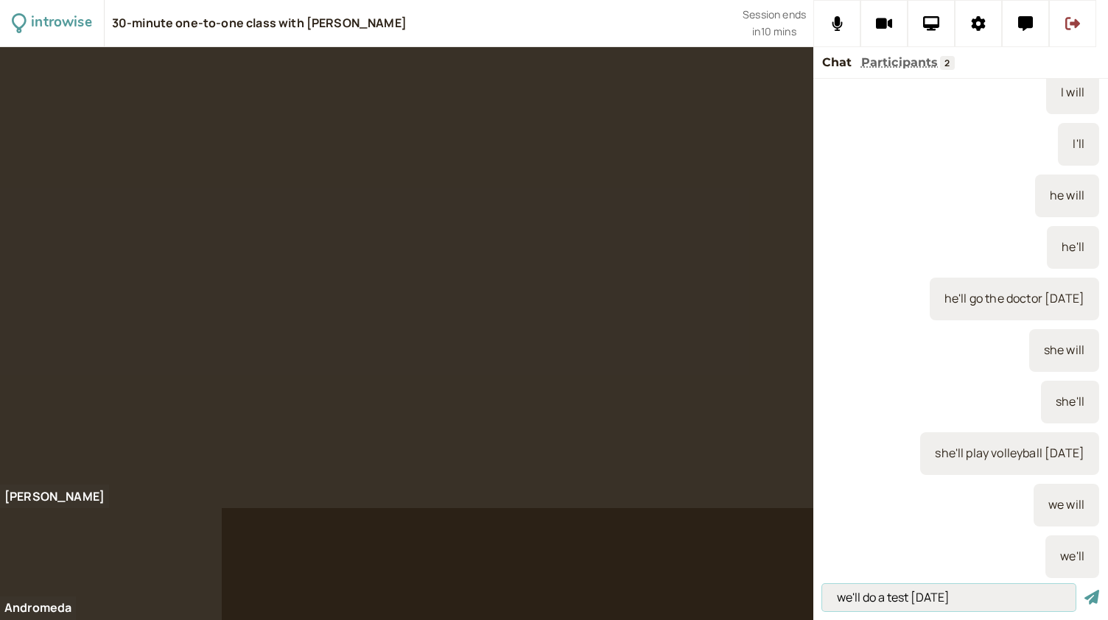
type input "we'll do a test [DATE]"
click at [1084, 590] on button "submit" at bounding box center [1091, 597] width 15 height 15
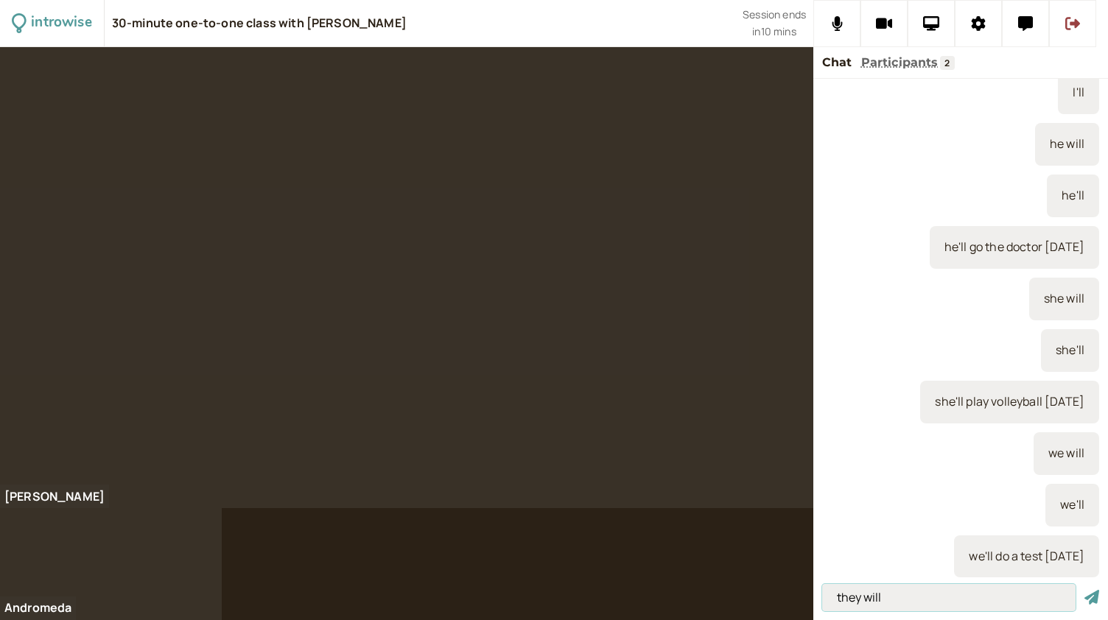
type input "they will"
click at [1084, 590] on button "submit" at bounding box center [1091, 597] width 15 height 15
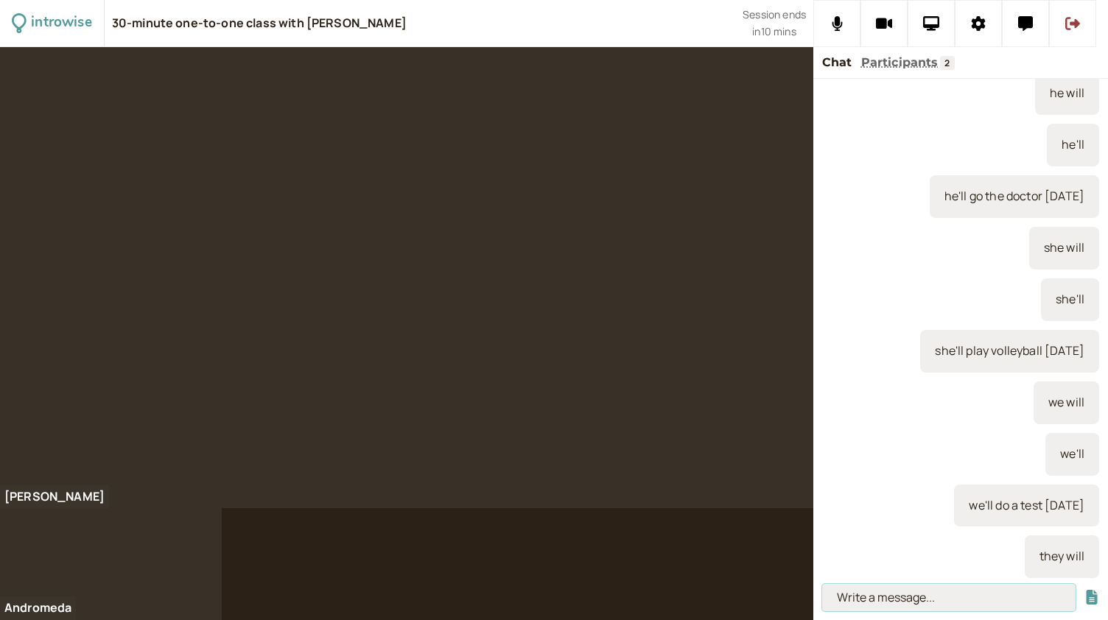
scroll to position [1596, 0]
type input "they'll"
click at [1084, 590] on button "submit" at bounding box center [1091, 597] width 15 height 15
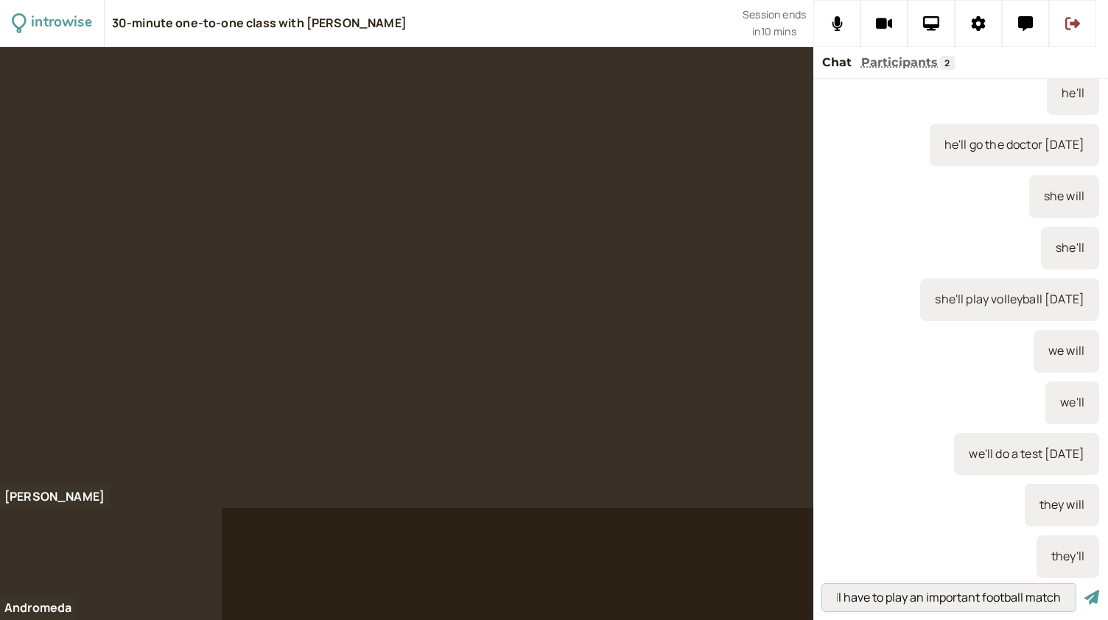
scroll to position [0, 31]
type input "they'll have to play an important football match"
click at [1084, 590] on button "submit" at bounding box center [1091, 597] width 15 height 15
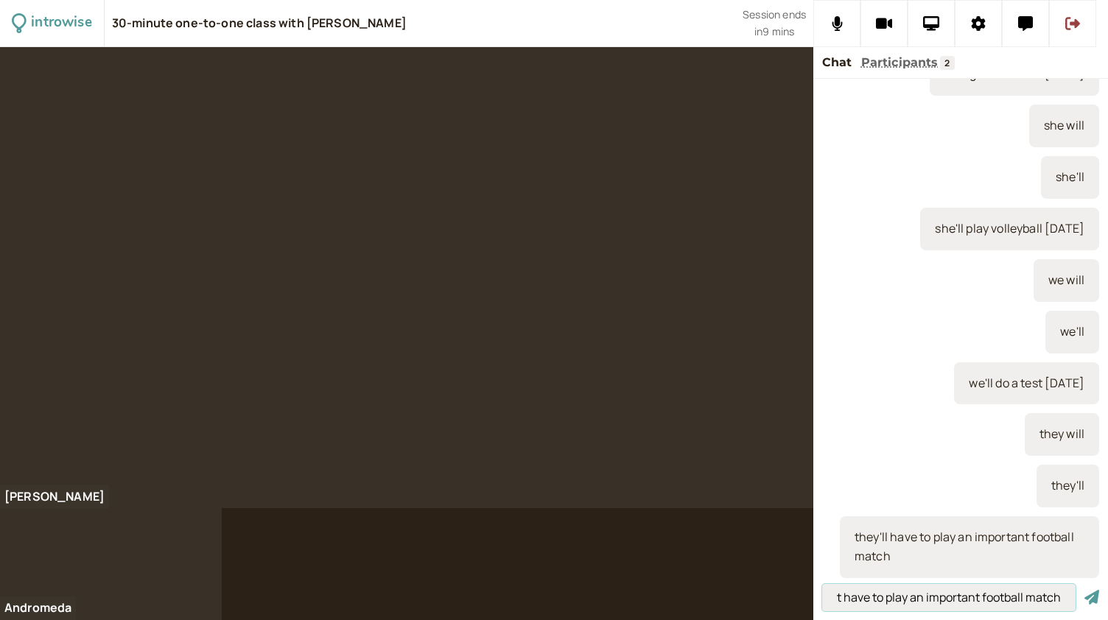
scroll to position [0, 55]
type input "they won't have to play an important football match"
click at [1084, 590] on button "submit" at bounding box center [1091, 597] width 15 height 15
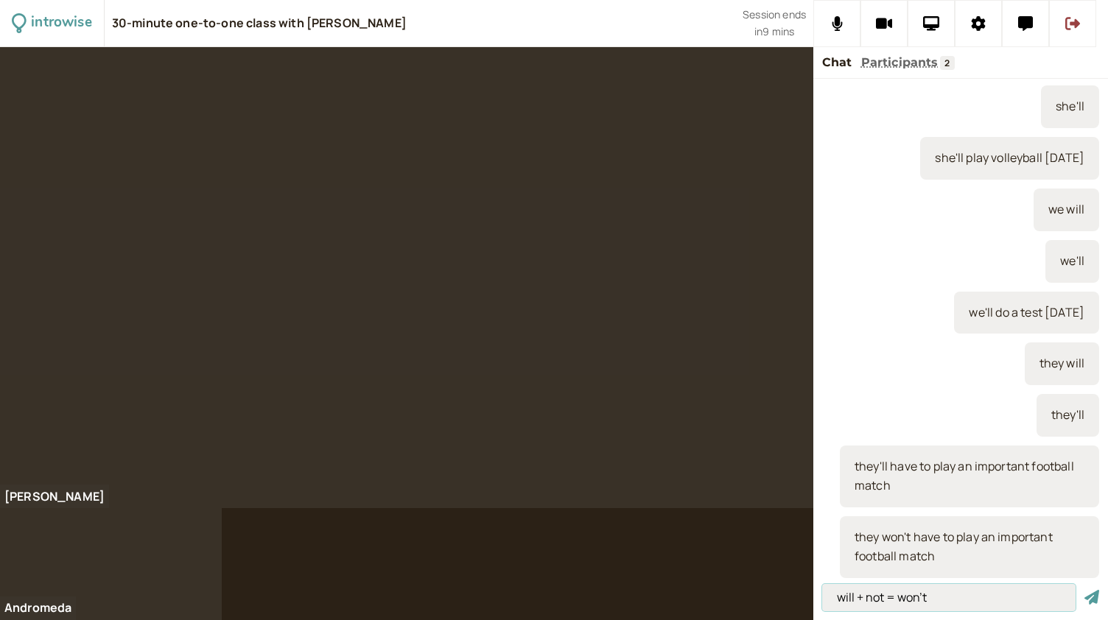
type input "will + not = won't"
click at [1084, 590] on button "submit" at bounding box center [1091, 597] width 15 height 15
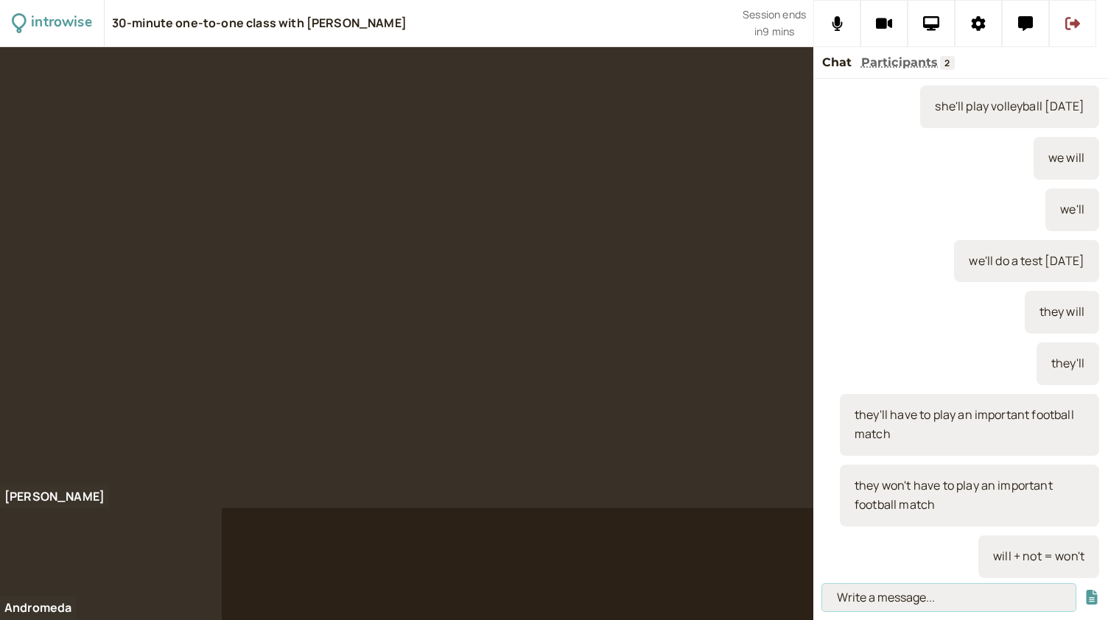
scroll to position [1841, 0]
type input "We are going to go to the cinema tonight"
click at [1084, 590] on button "submit" at bounding box center [1091, 597] width 15 height 15
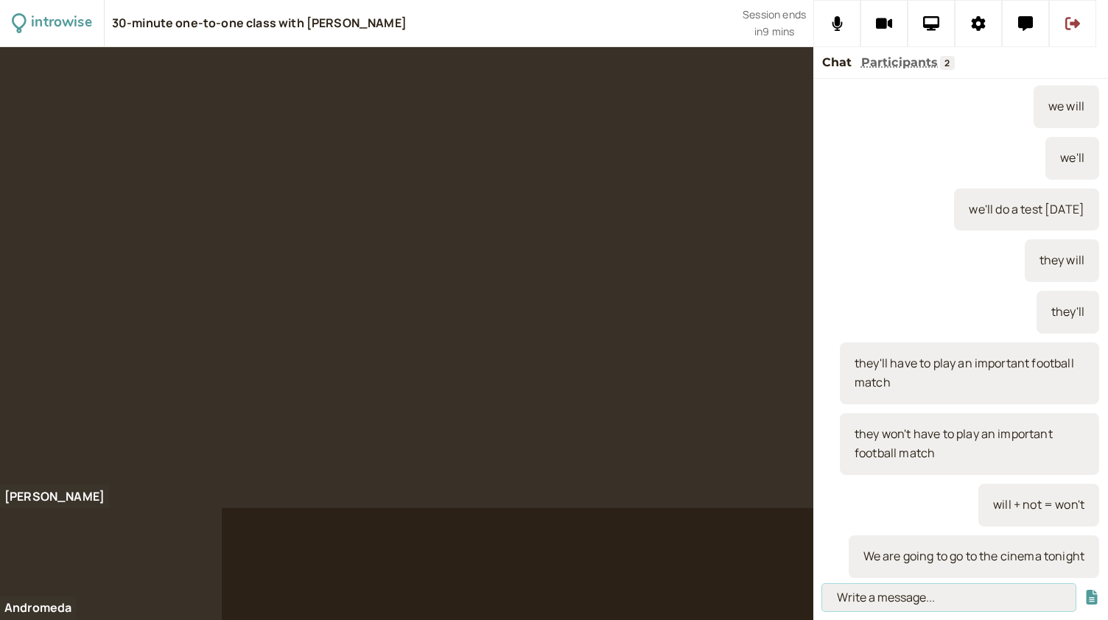
scroll to position [1911, 0]
type input "we'll go to the cinema tonight"
click at [1084, 590] on button "submit" at bounding box center [1091, 597] width 15 height 15
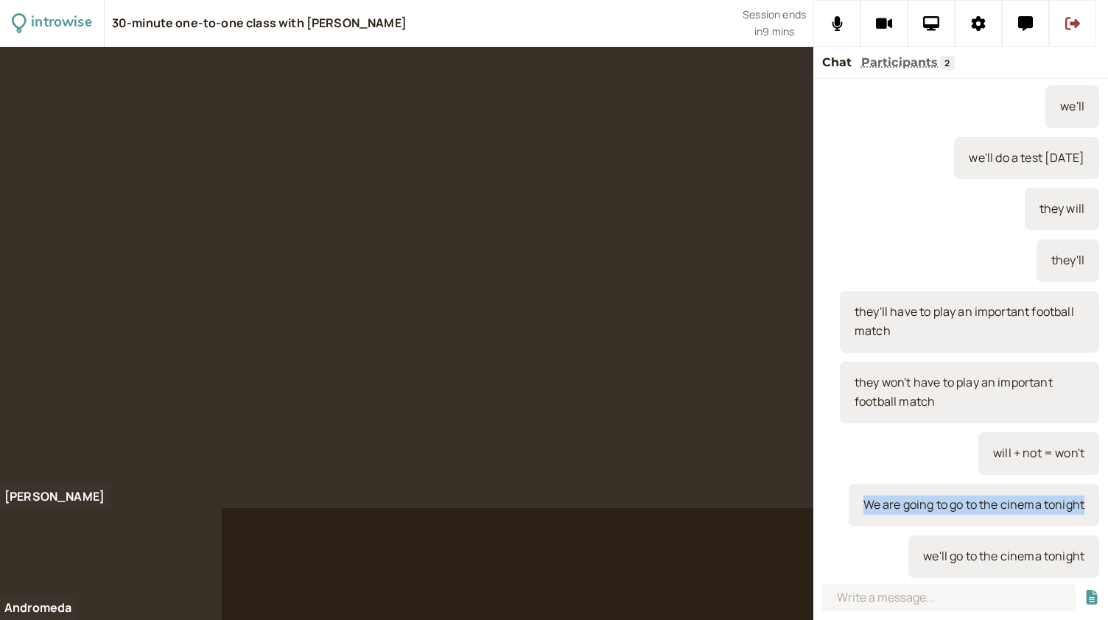
drag, startPoint x: 897, startPoint y: 507, endPoint x: 850, endPoint y: 477, distance: 55.6
click at [850, 484] on div "We are going to go to the cinema tonight" at bounding box center [973, 505] width 250 height 43
copy div "We are going to go to the cinema tonight"
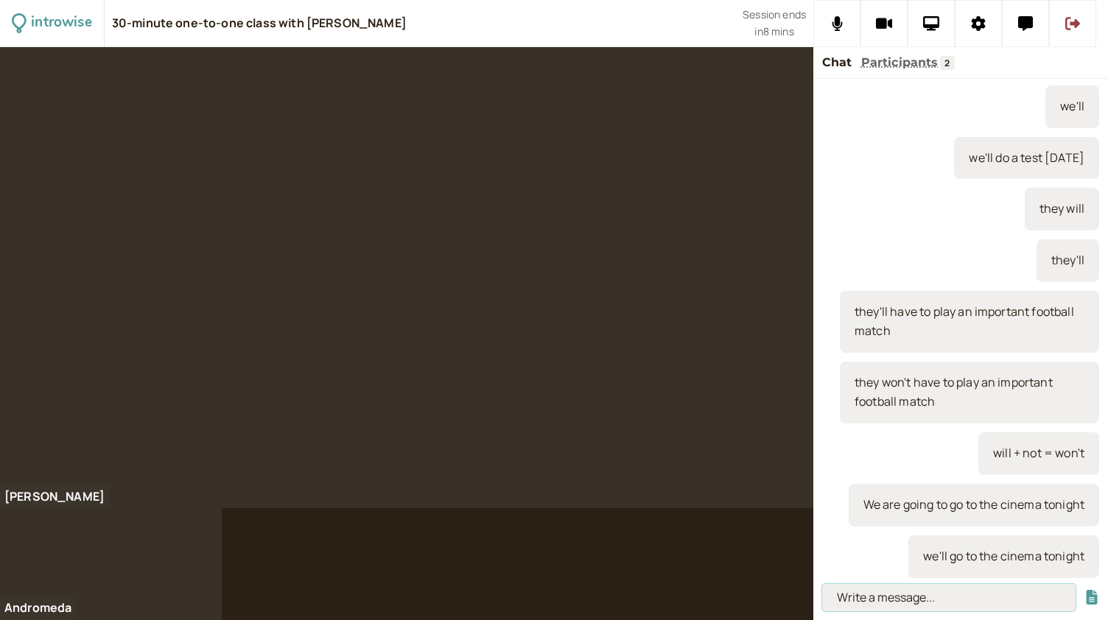
click at [856, 608] on input at bounding box center [948, 597] width 253 height 27
paste input "We are going to go to the cinema tonight"
type input "We are going to go to the cinema tonight = you have tickets"
click at [1084, 590] on button "submit" at bounding box center [1091, 597] width 15 height 15
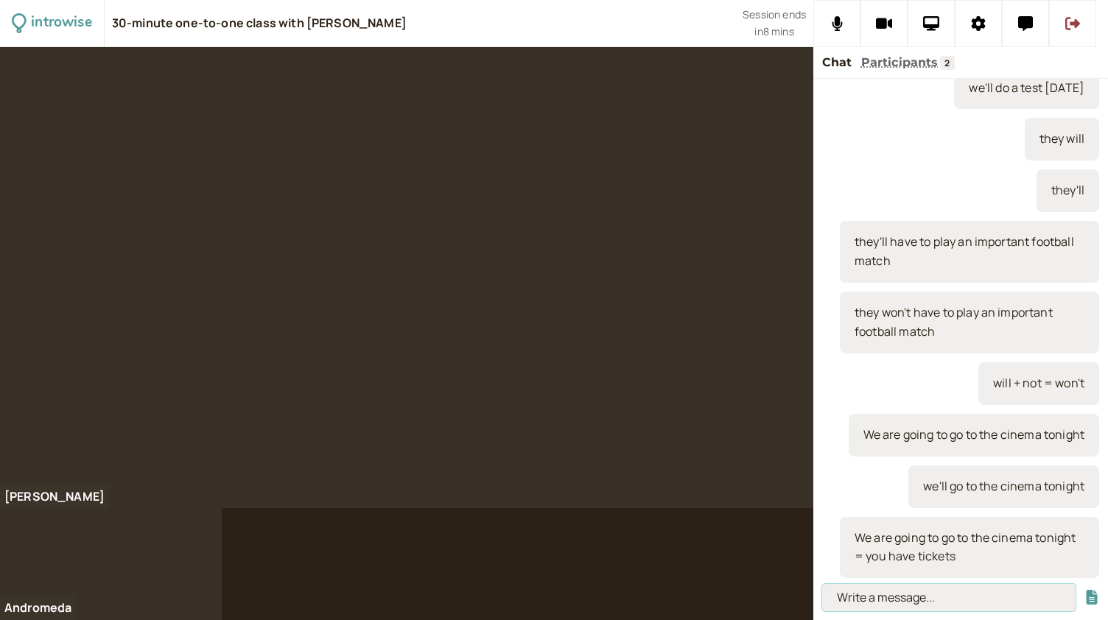
scroll to position [0, 0]
type input "may / might = 50% certainty"
click at [1084, 590] on button "submit" at bounding box center [1091, 597] width 15 height 15
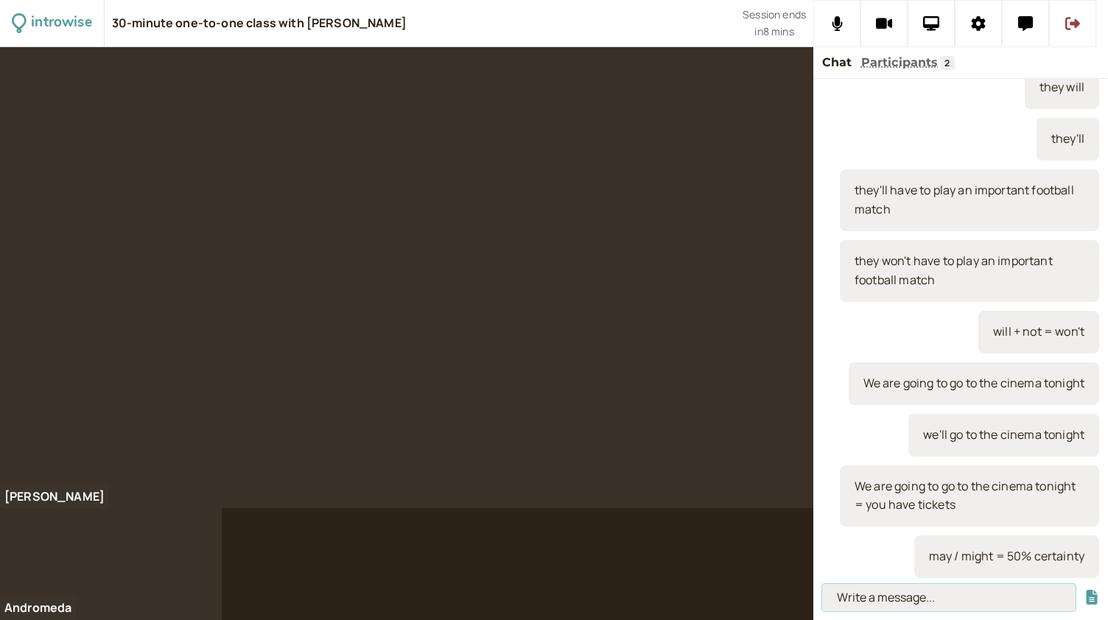
scroll to position [2084, 0]
type input "must, should, may, might = modal verbs"
click at [1084, 590] on button "submit" at bounding box center [1091, 597] width 15 height 15
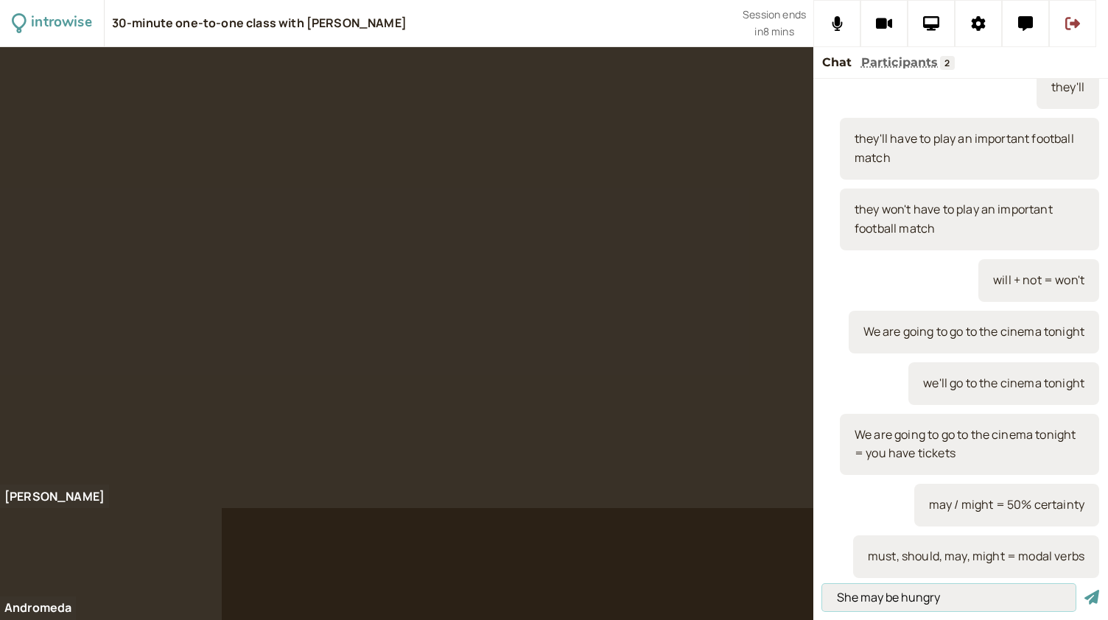
type input "She may be hungry"
click at [1084, 590] on button "submit" at bounding box center [1091, 597] width 15 height 15
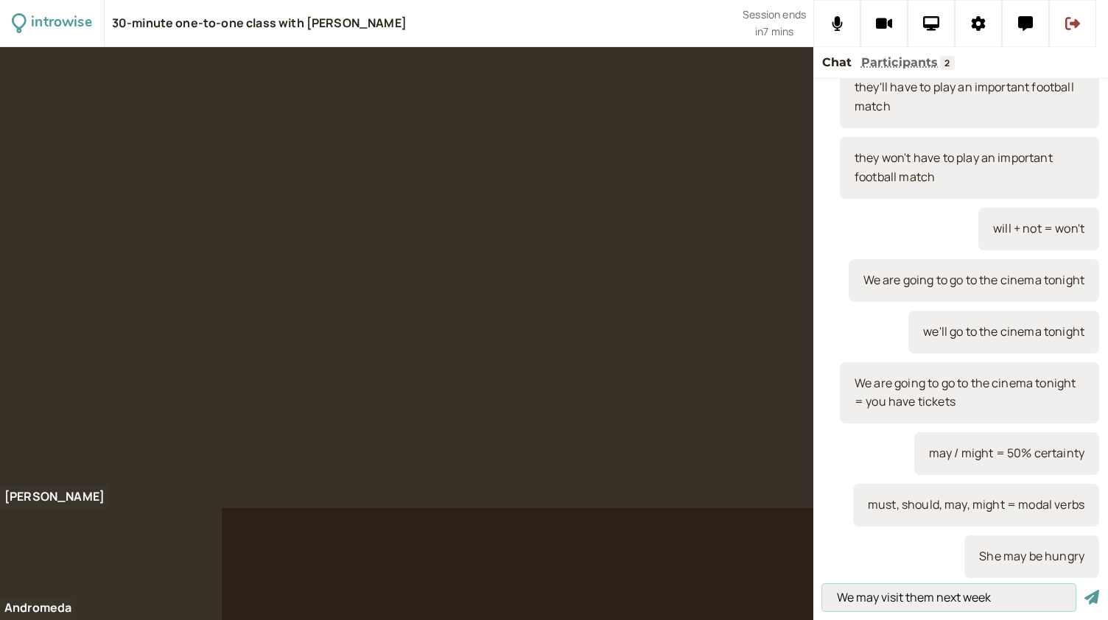
type input "We may visit them next week"
click at [1084, 590] on button "submit" at bounding box center [1091, 597] width 15 height 15
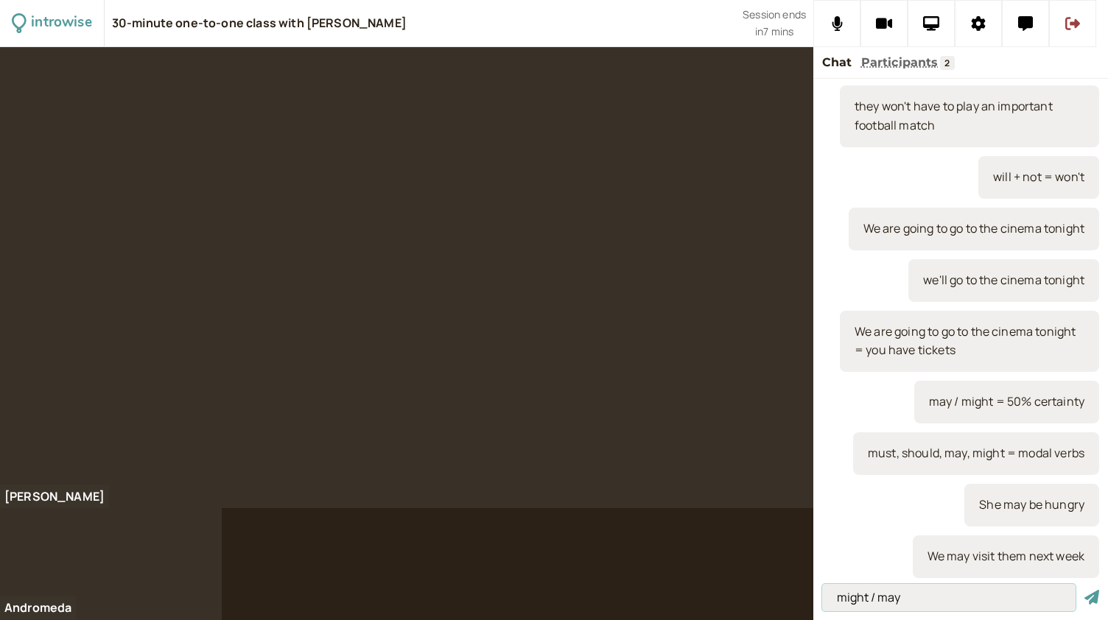
type input "might / may"
click at [1084, 590] on button "submit" at bounding box center [1091, 597] width 15 height 15
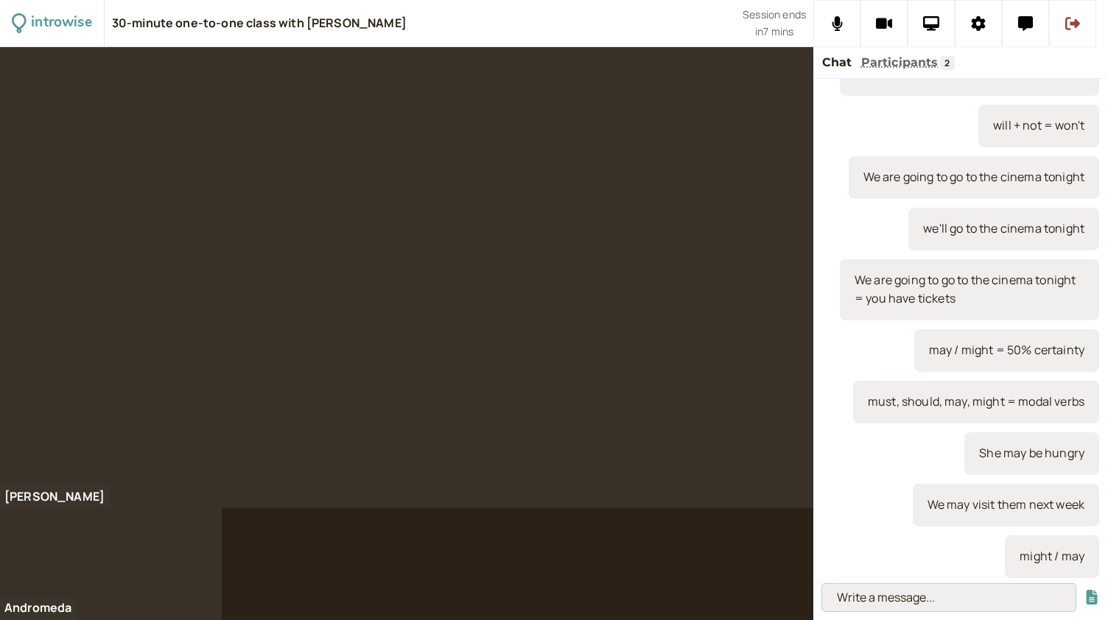
scroll to position [2291, 0]
type input "We may go to the mountain [DATE]"
click at [1084, 590] on button "submit" at bounding box center [1091, 597] width 15 height 15
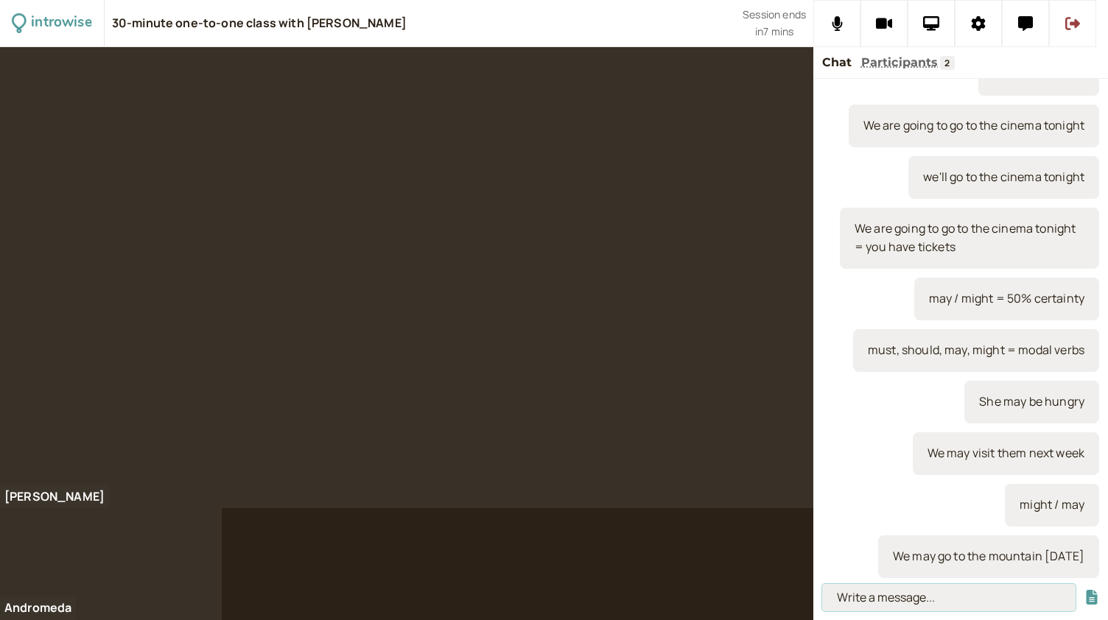
scroll to position [2342, 0]
type input "we may not go to the mountain [DATE]"
click at [1084, 590] on button "submit" at bounding box center [1091, 597] width 15 height 15
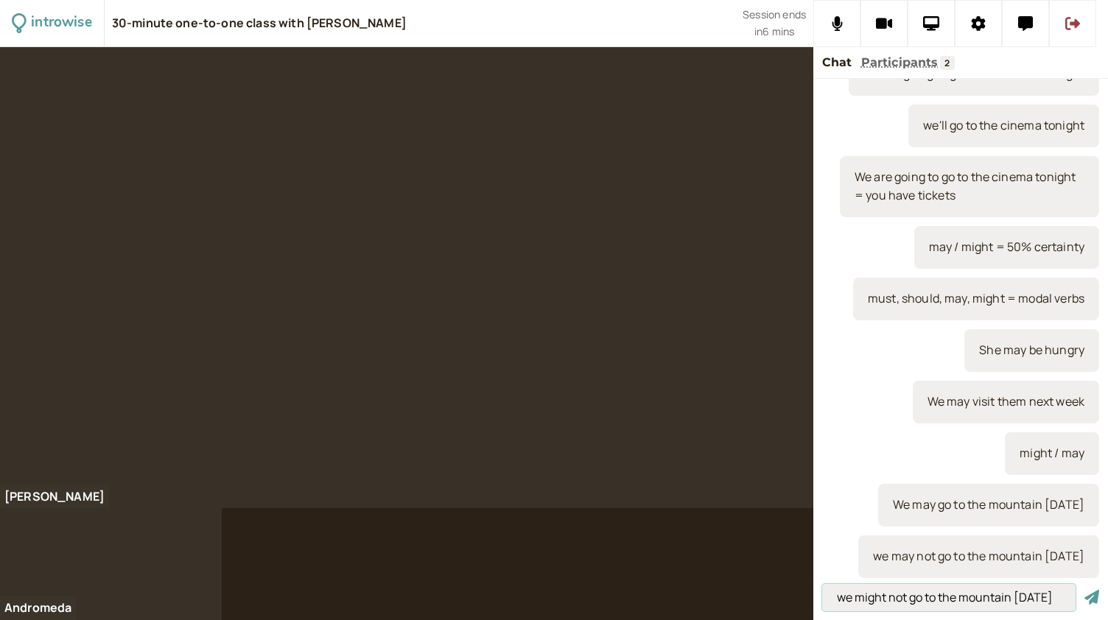
scroll to position [0, 9]
type input "we might not go to the mountain [DATE]"
click at [1084, 590] on button "submit" at bounding box center [1091, 597] width 15 height 15
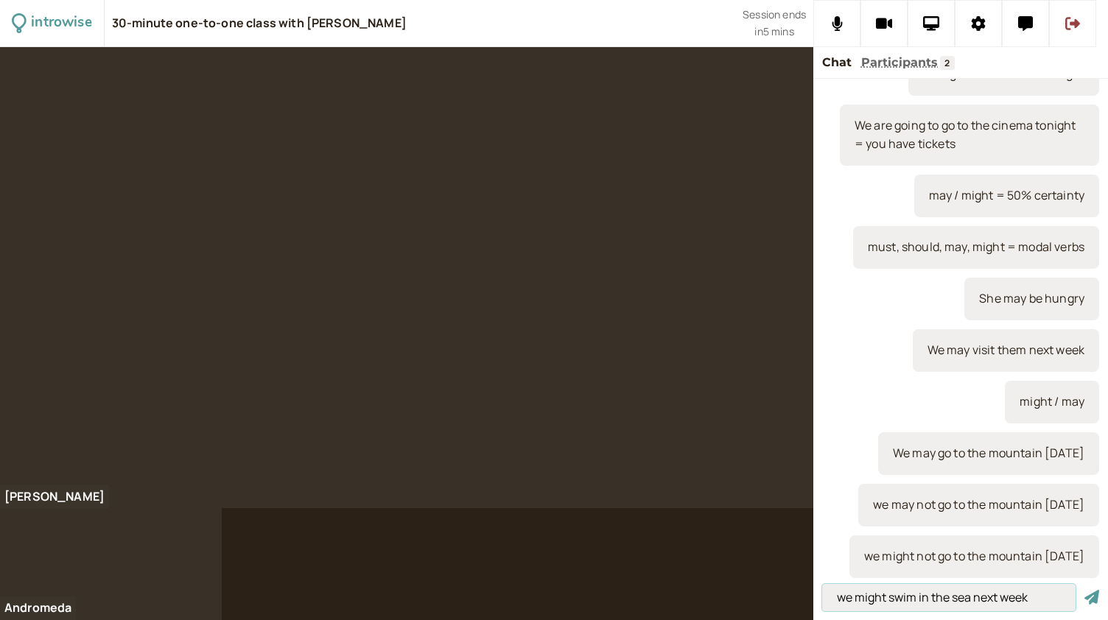
type input "we might swim in the sea next week"
click at [1084, 590] on button "submit" at bounding box center [1091, 597] width 15 height 15
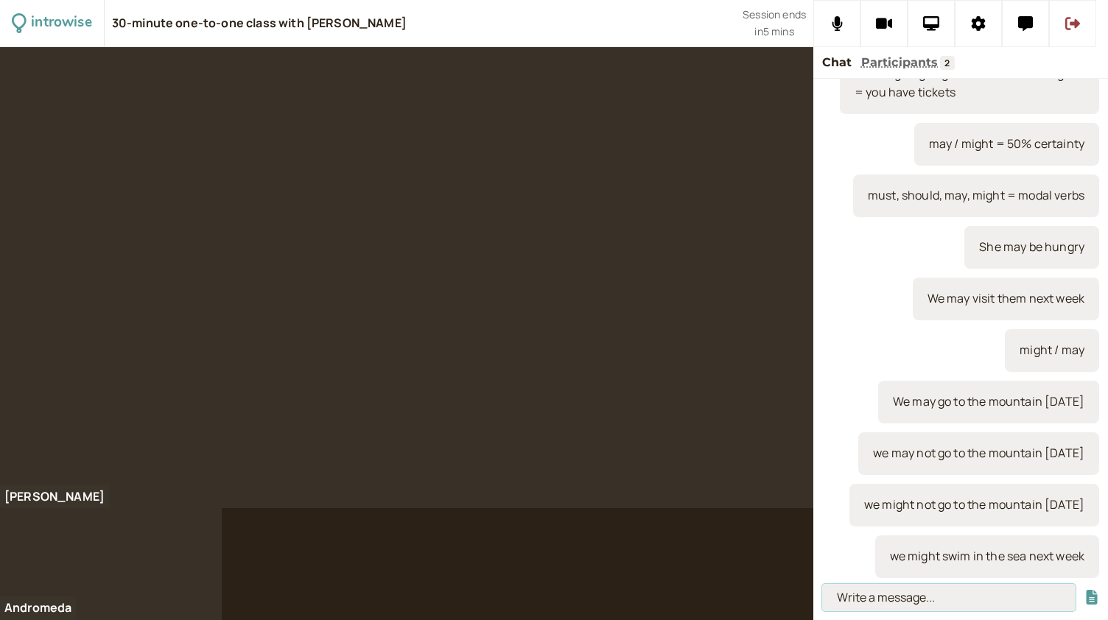
scroll to position [2535, 0]
type input "it is possible that it will rain [DATE]"
click at [1084, 590] on button "submit" at bounding box center [1091, 597] width 15 height 15
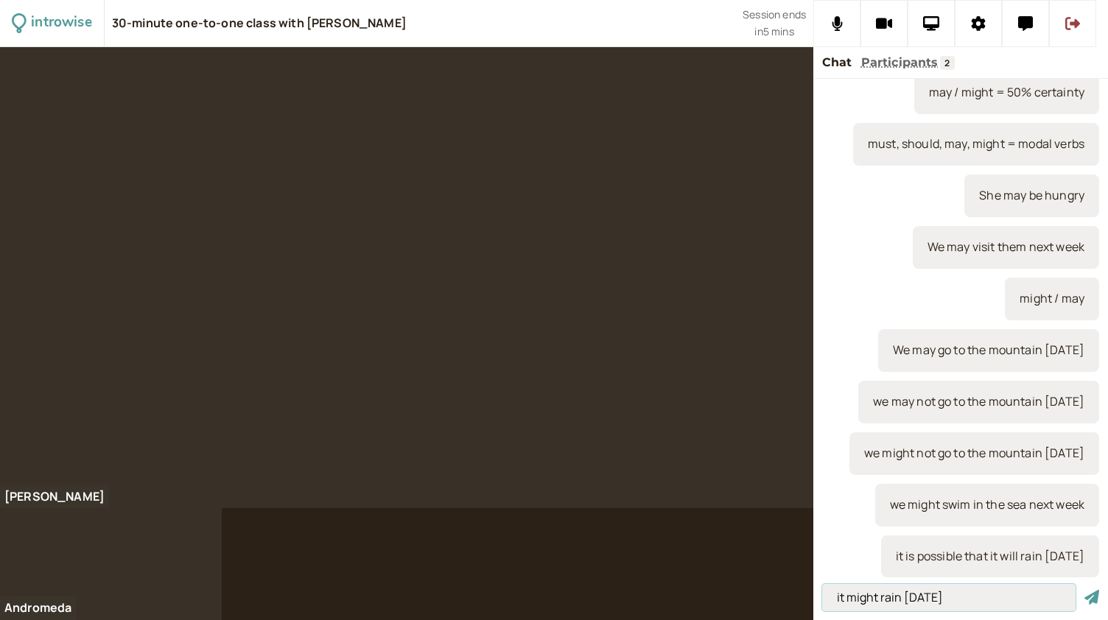
type input "it might rain [DATE]"
click at [1084, 590] on button "submit" at bounding box center [1091, 597] width 15 height 15
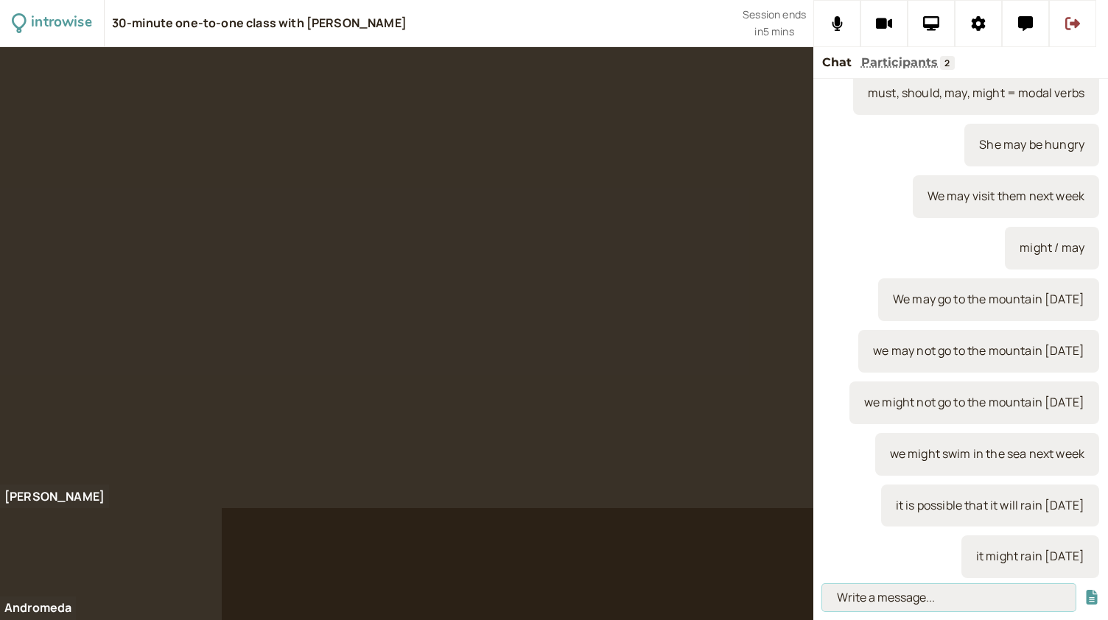
scroll to position [2638, 0]
type input "going to, will, may / might"
click at [1084, 590] on button "submit" at bounding box center [1091, 597] width 15 height 15
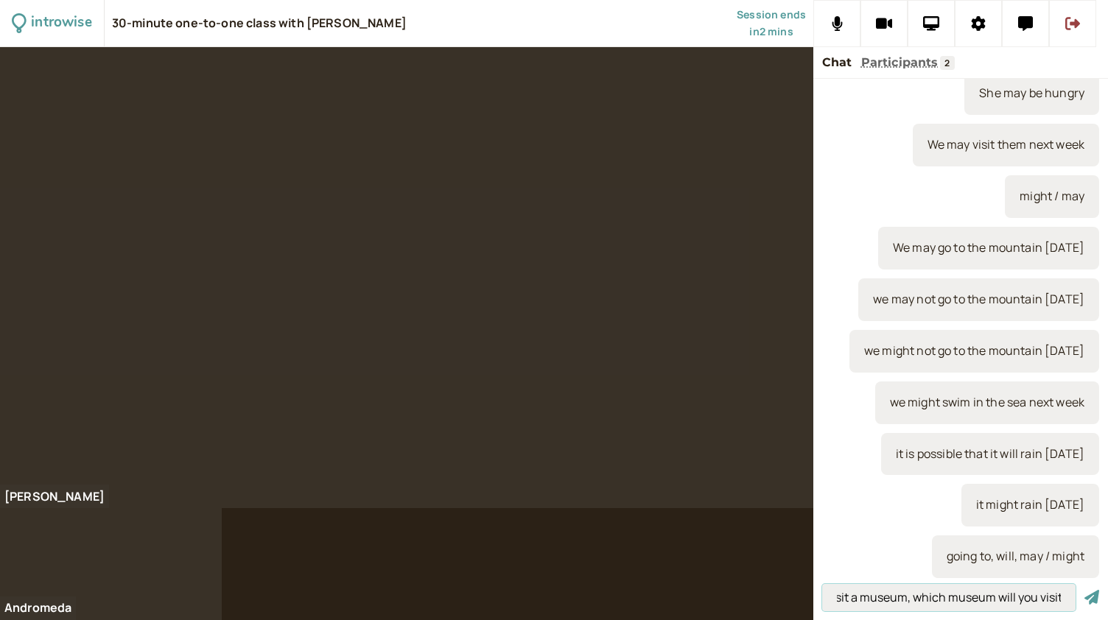
scroll to position [0, 49]
type input "if you visit a museum, which museum will you visit?"
click at [1084, 590] on button "submit" at bounding box center [1091, 597] width 15 height 15
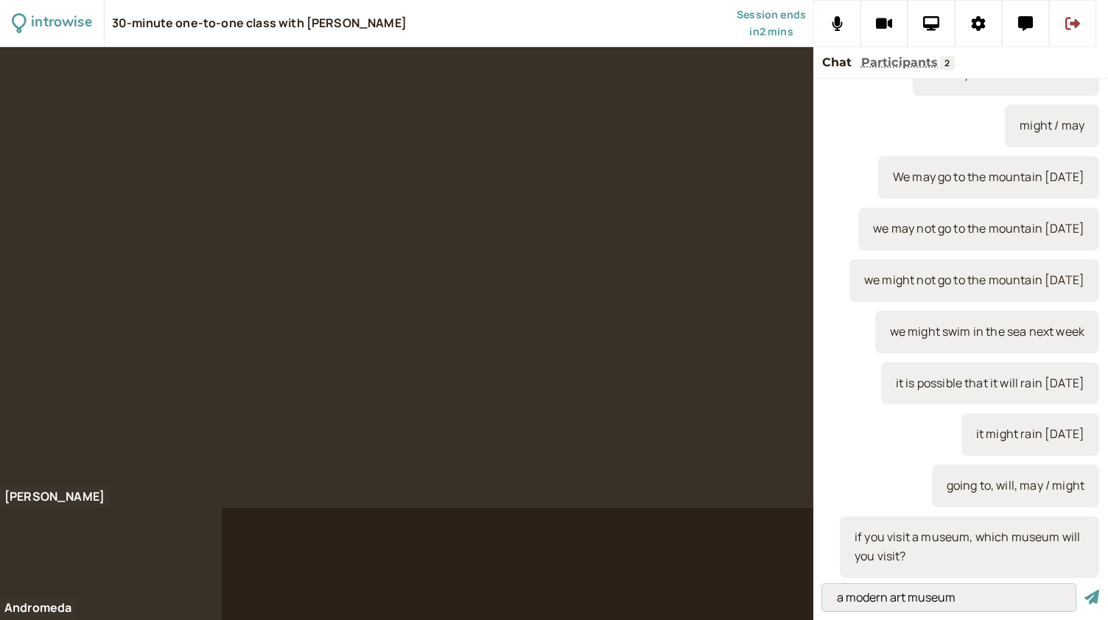
type input "a modern art museum"
click at [1084, 590] on button "submit" at bounding box center [1091, 597] width 15 height 15
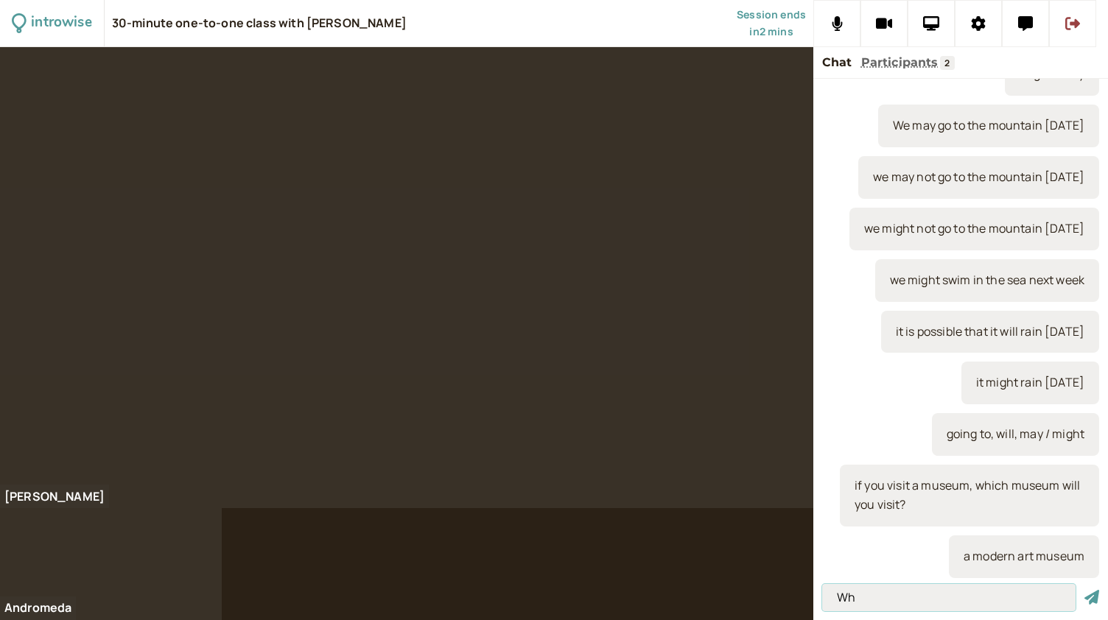
type input "W"
type input "will it rain [DATE]?"
click at [1084, 590] on button "submit" at bounding box center [1091, 597] width 15 height 15
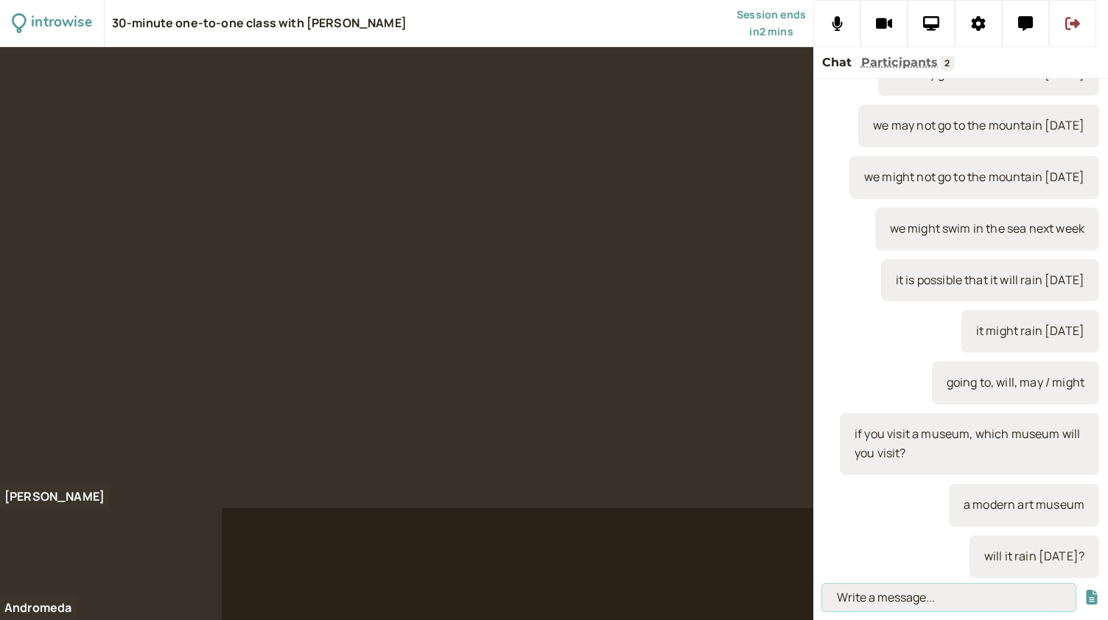
scroll to position [2863, 0]
type input "90%"
click at [1084, 590] on button "submit" at bounding box center [1091, 597] width 15 height 15
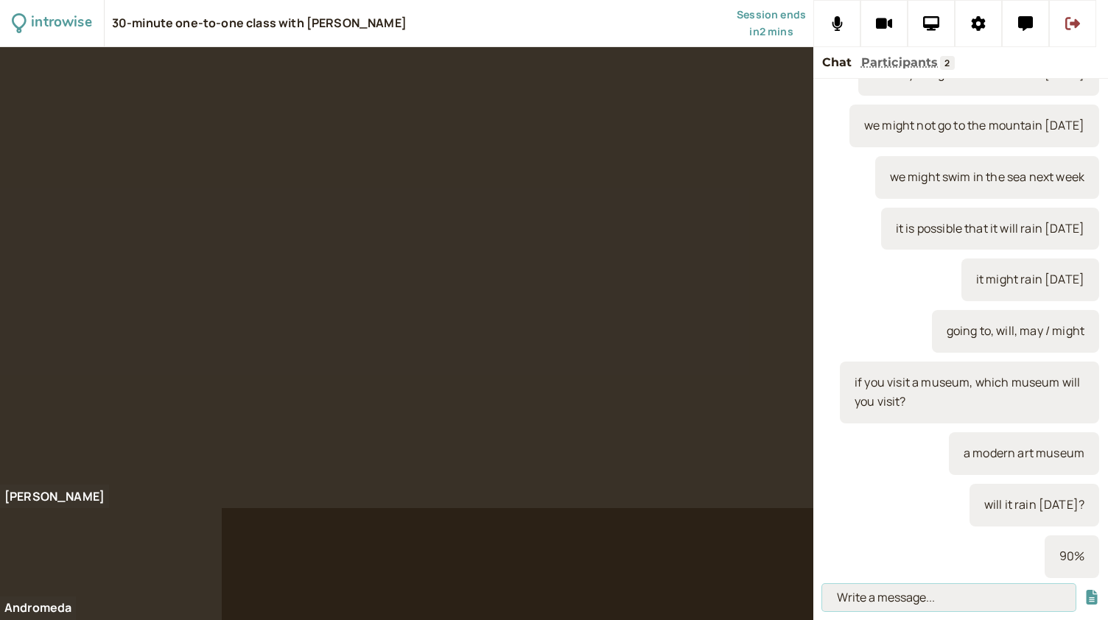
scroll to position [2914, 0]
type input "will there be a storm?"
click at [1084, 590] on button "submit" at bounding box center [1091, 597] width 15 height 15
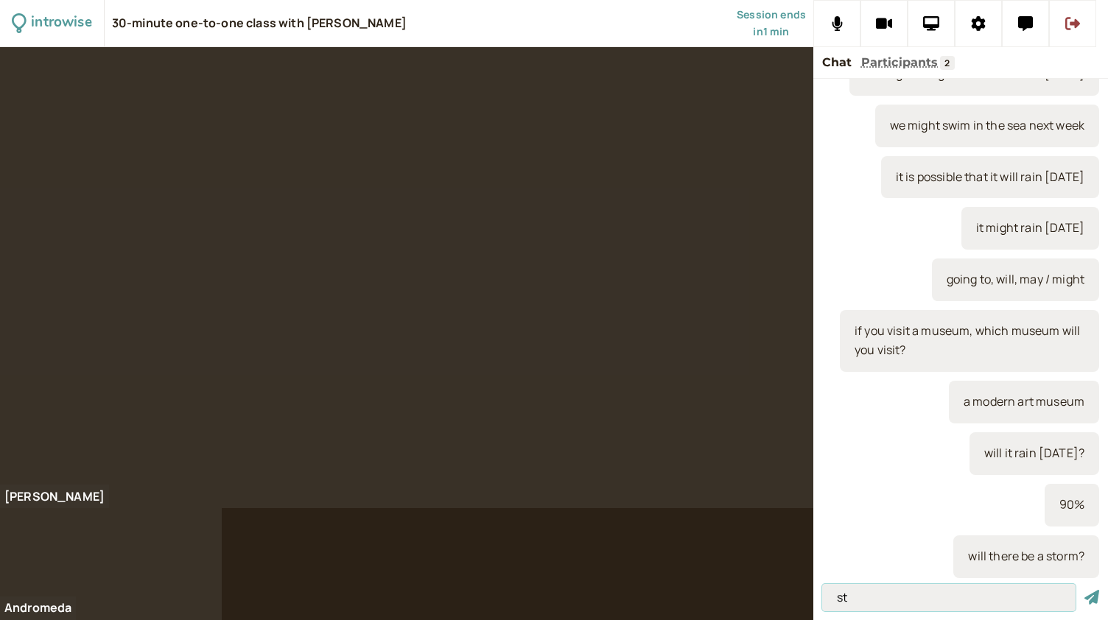
type input "s"
type input "there is / are + noun"
click at [1084, 590] on button "submit" at bounding box center [1091, 597] width 15 height 15
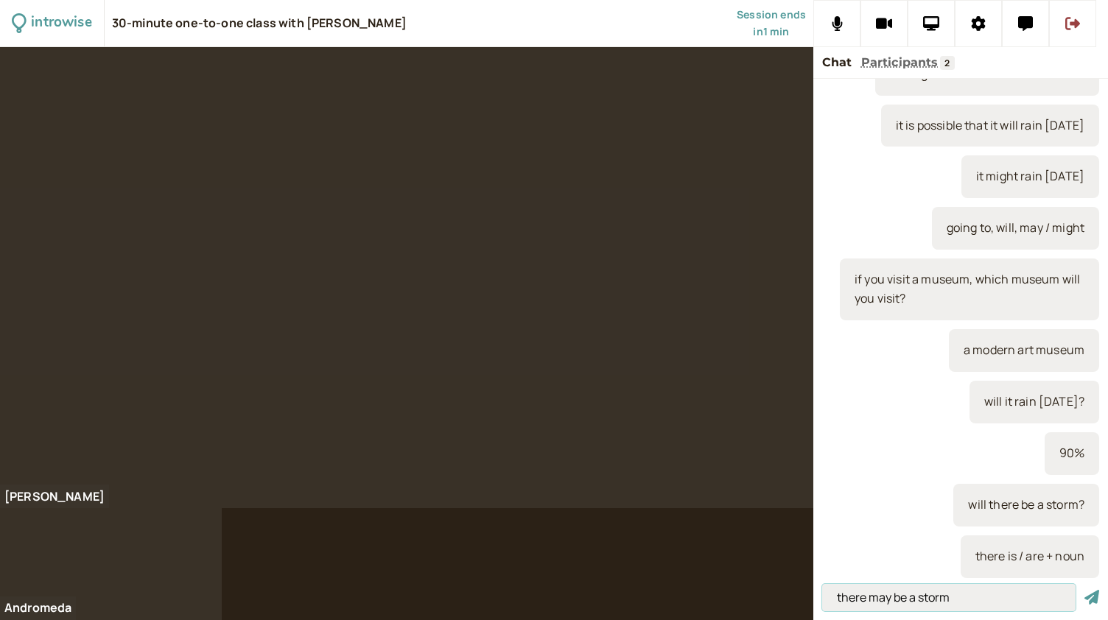
type input "there may be a storm"
click at [1084, 590] on button "submit" at bounding box center [1091, 597] width 15 height 15
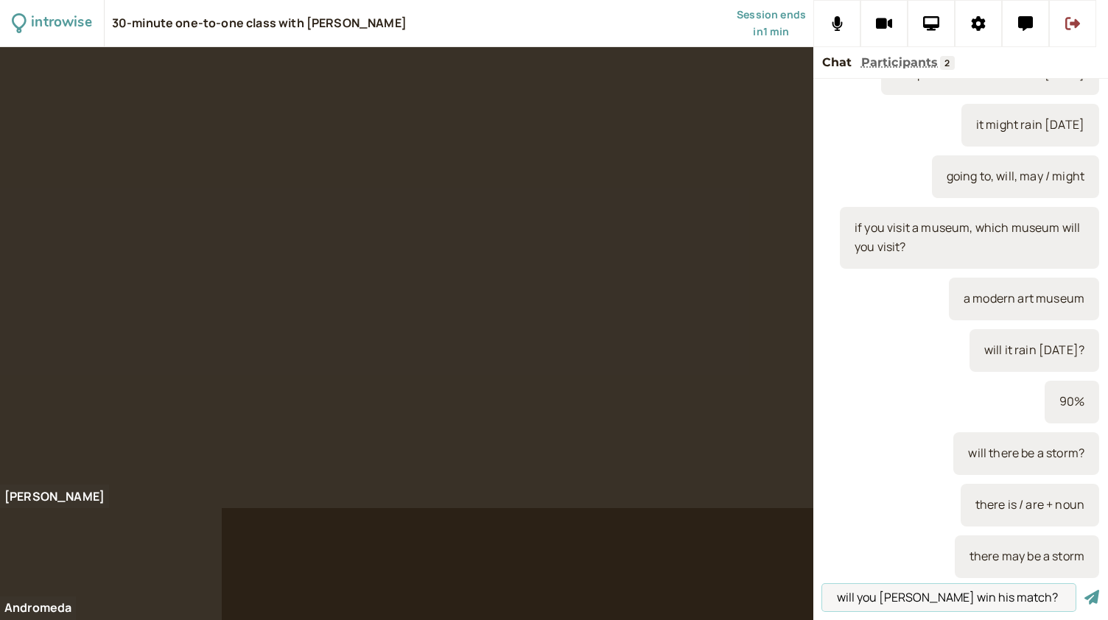
type input "will you [PERSON_NAME] win his match?"
click at [1016, 600] on input "will you [PERSON_NAME] win his match?" at bounding box center [948, 597] width 253 height 27
click at [1084, 590] on button "submit" at bounding box center [1091, 597] width 15 height 15
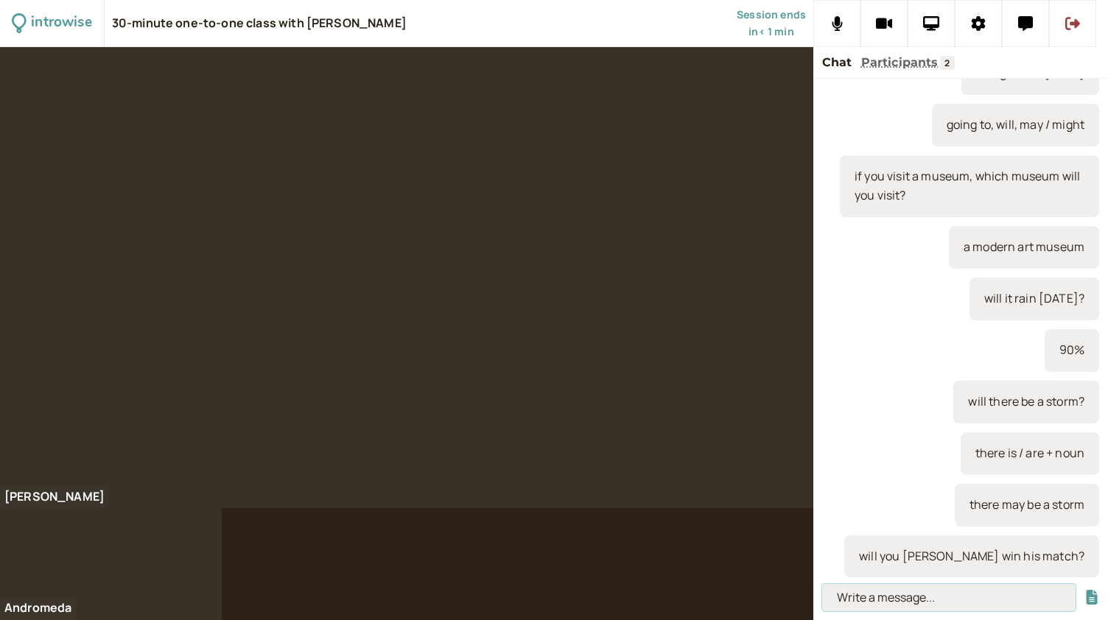
scroll to position [3120, 0]
type input "he might win his next match"
click at [1084, 590] on button "submit" at bounding box center [1091, 597] width 15 height 15
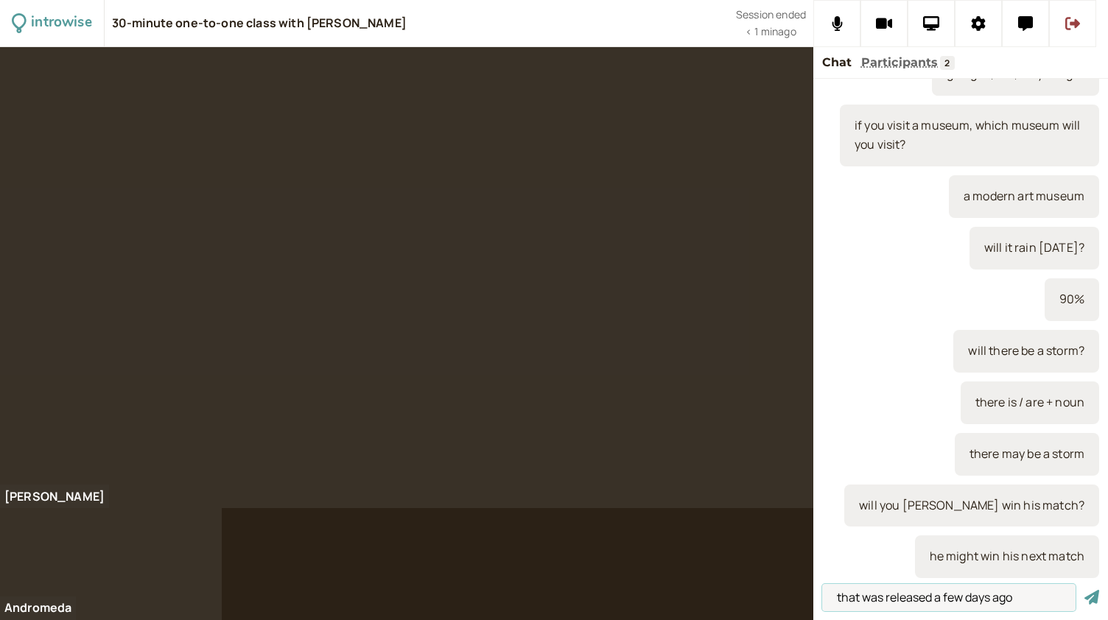
type input "that was released a few days ago"
click at [1084, 590] on button "submit" at bounding box center [1091, 597] width 15 height 15
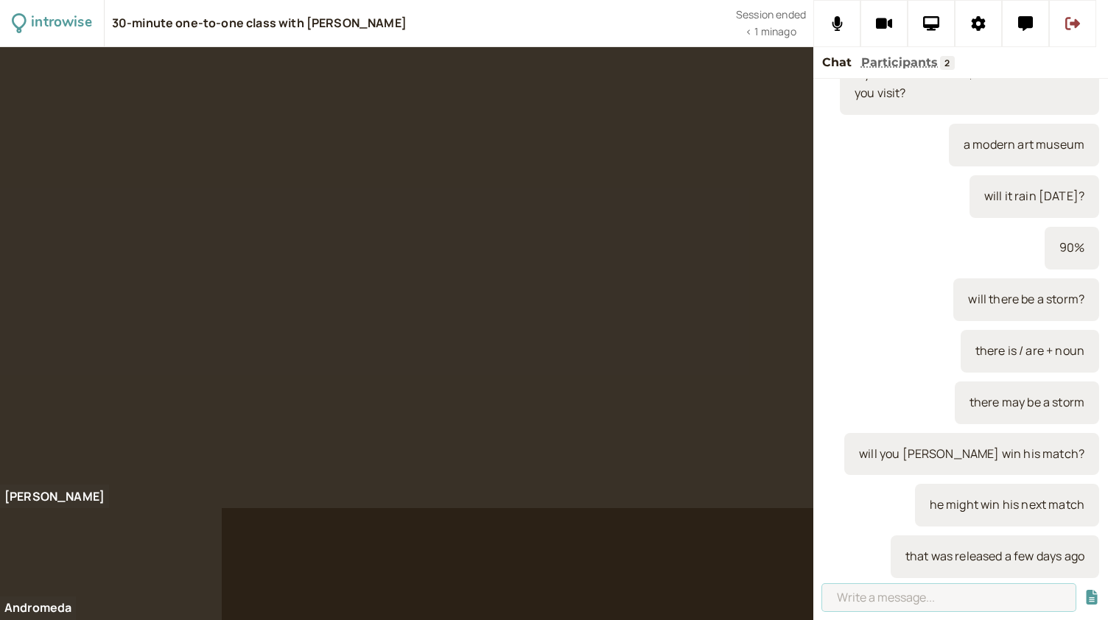
scroll to position [3223, 0]
